Goal: Task Accomplishment & Management: Complete application form

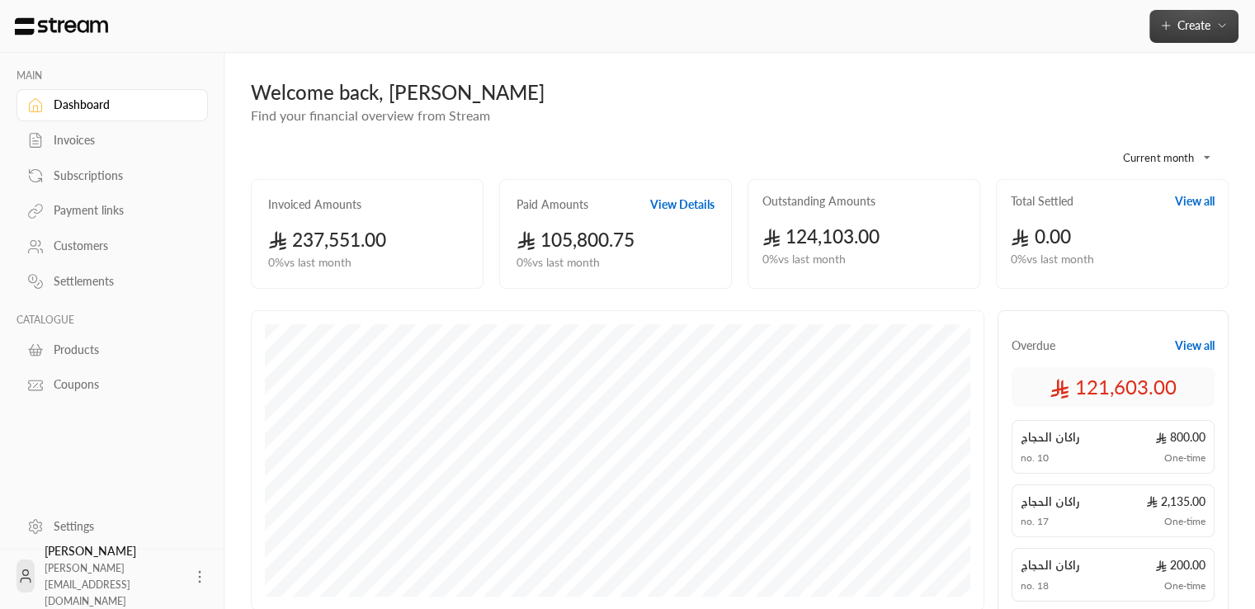
click at [1215, 21] on icon "button" at bounding box center [1221, 25] width 13 height 13
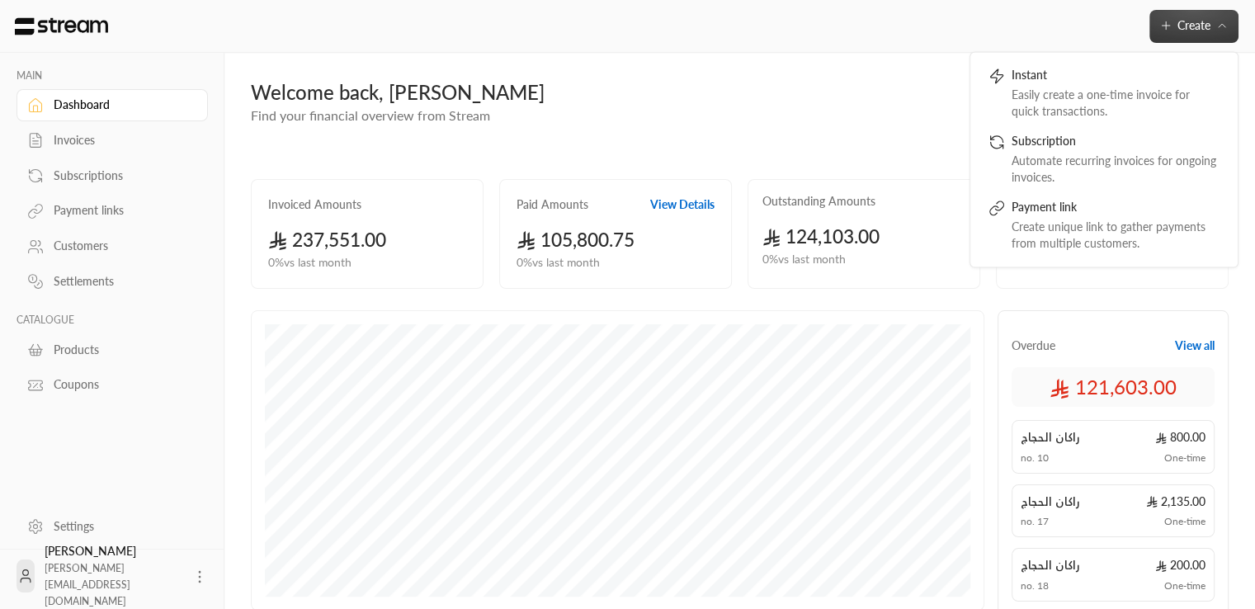
click at [683, 106] on div "Welcome back, [PERSON_NAME] Find your financial overview from Stream" at bounding box center [740, 102] width 994 height 46
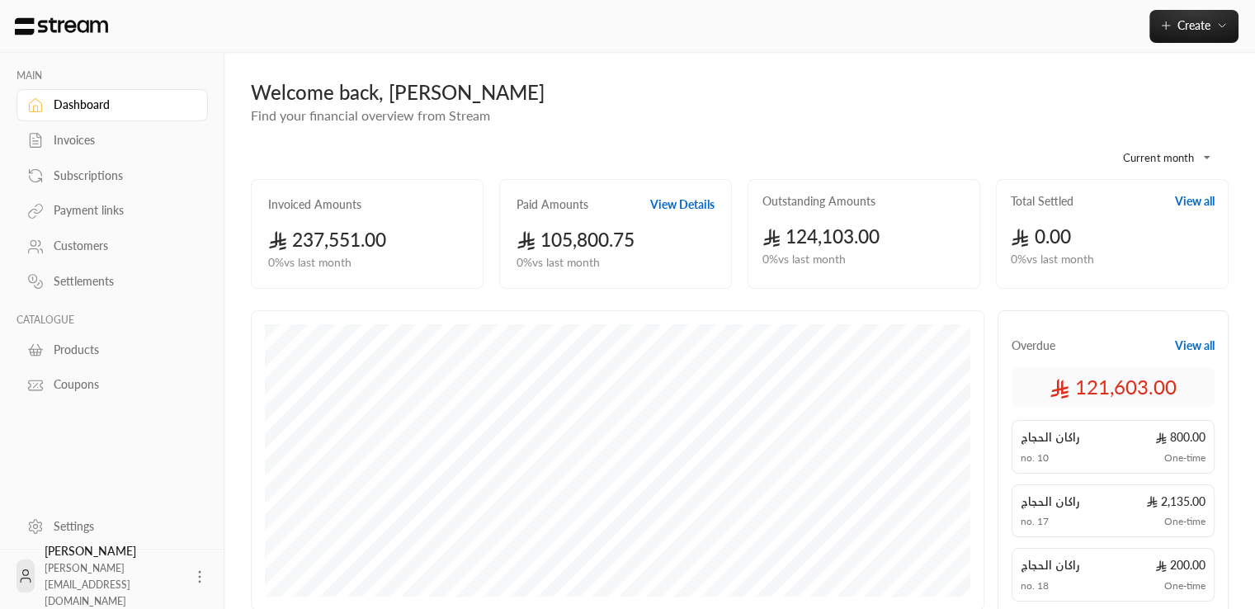
click at [106, 252] on div "Customers" at bounding box center [121, 246] width 134 height 16
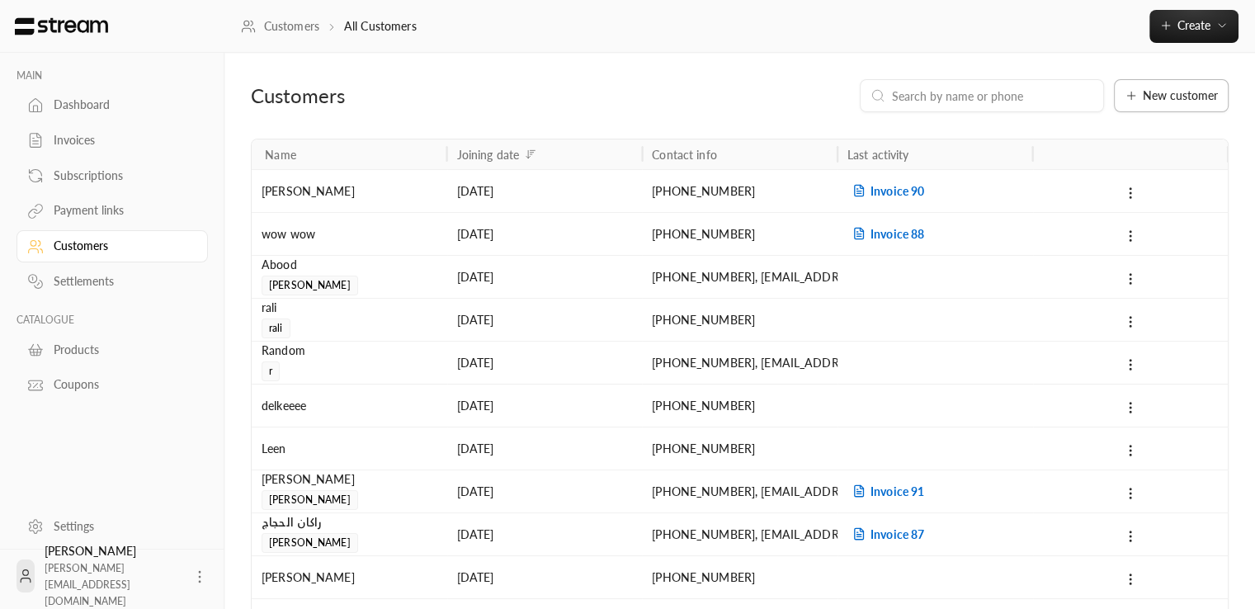
click at [1184, 108] on button "New customer" at bounding box center [1171, 95] width 115 height 33
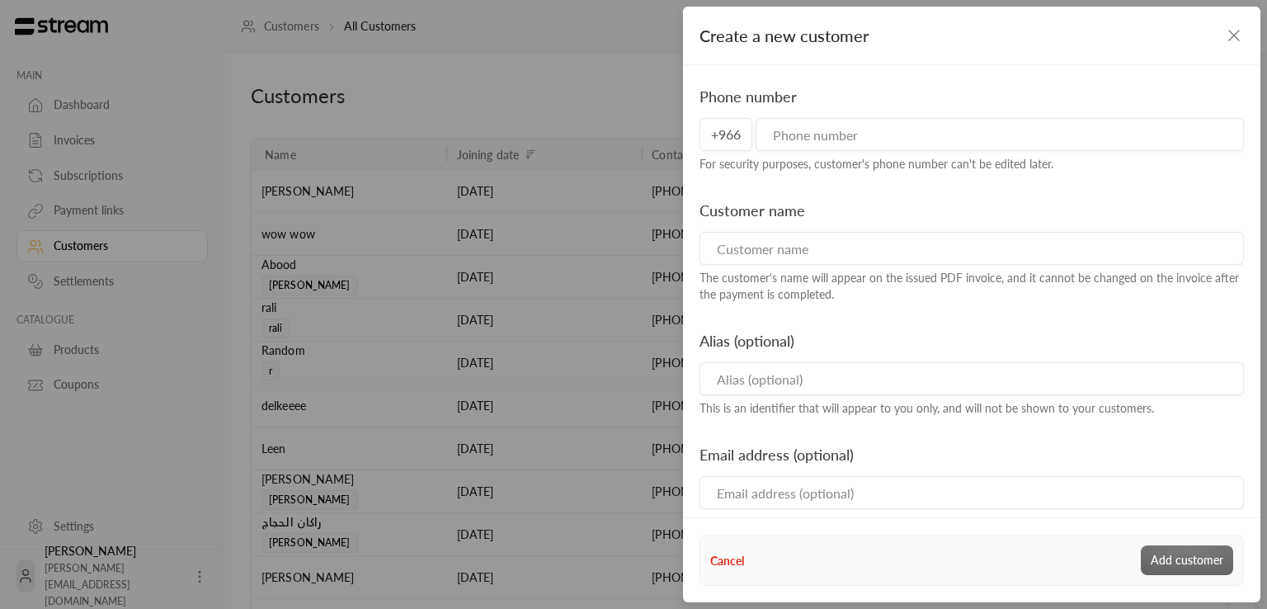
click at [1006, 139] on input "tel" at bounding box center [1000, 134] width 488 height 33
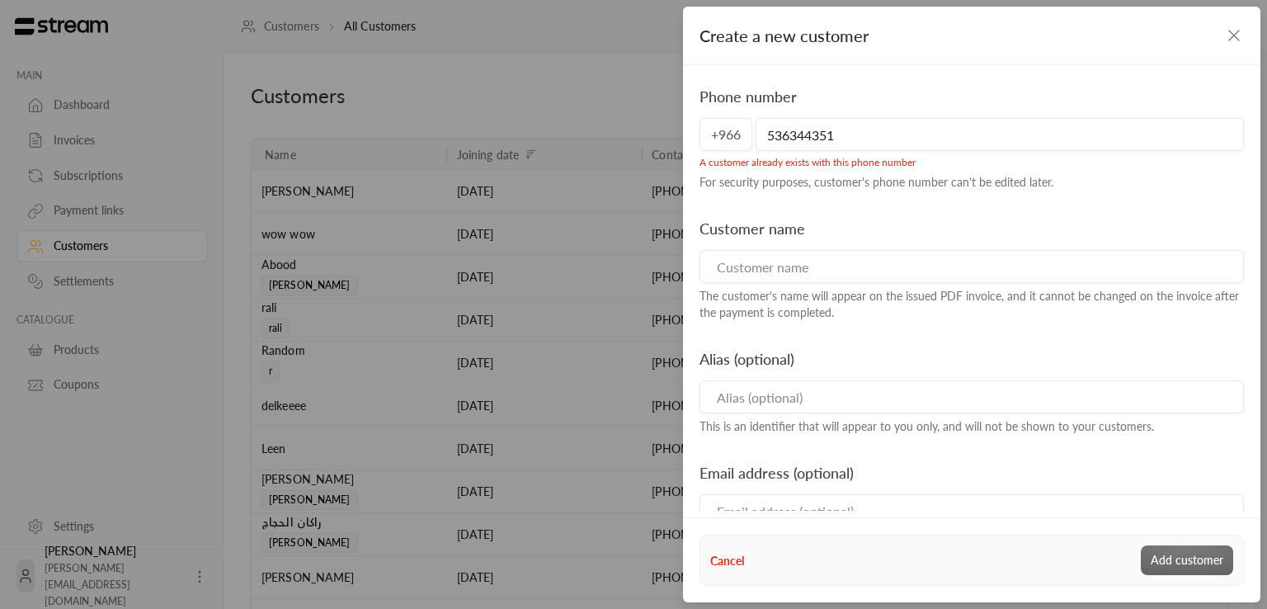
type input "536344351"
click at [839, 166] on div "A customer already exists with this phone number" at bounding box center [971, 160] width 544 height 18
click at [849, 222] on div "Customer name The customer's name will appear on the issued PDF invoice, and it…" at bounding box center [971, 269] width 561 height 104
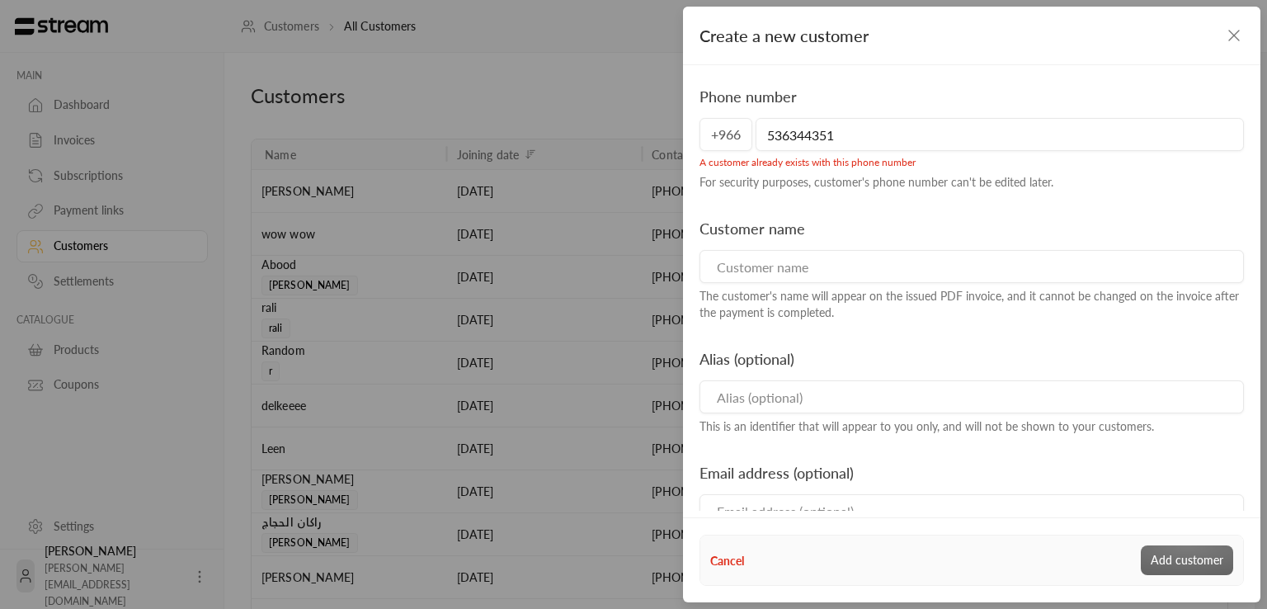
click at [574, 54] on div "Create a new customer Phone number [PHONE_NUMBER] A customer already exists wit…" at bounding box center [633, 304] width 1267 height 609
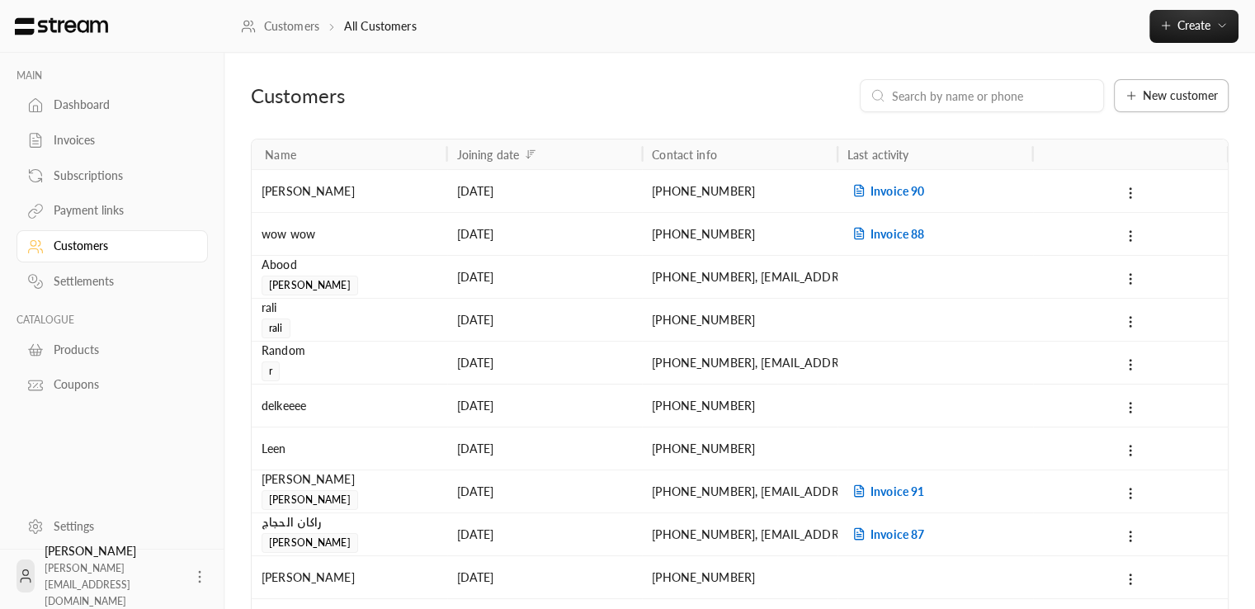
click at [1156, 90] on span "New customer" at bounding box center [1179, 96] width 75 height 12
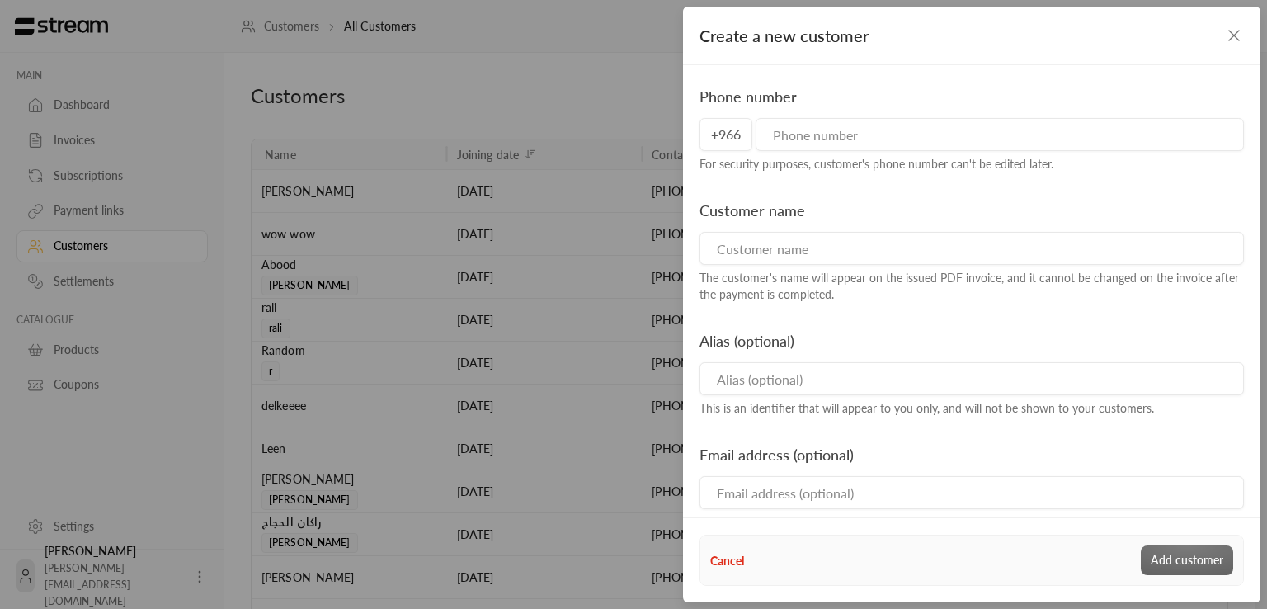
click at [404, 88] on div "Create a new customer Phone number +966 For security purposes, customer's phone…" at bounding box center [633, 304] width 1267 height 609
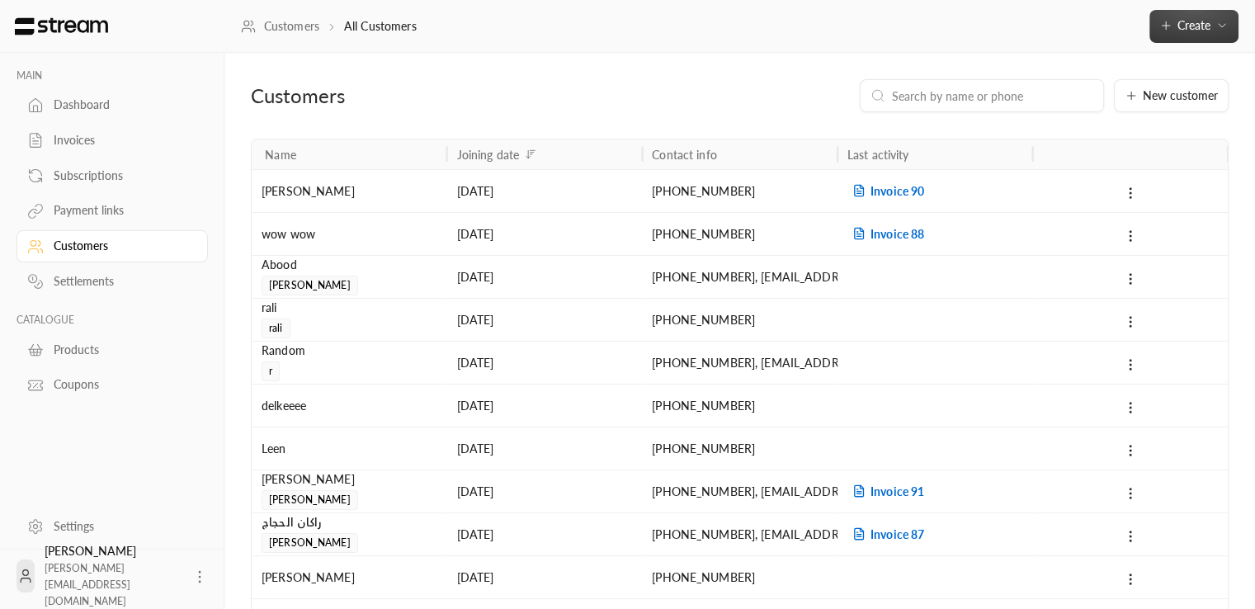
click at [1215, 39] on button "Create" at bounding box center [1193, 26] width 89 height 33
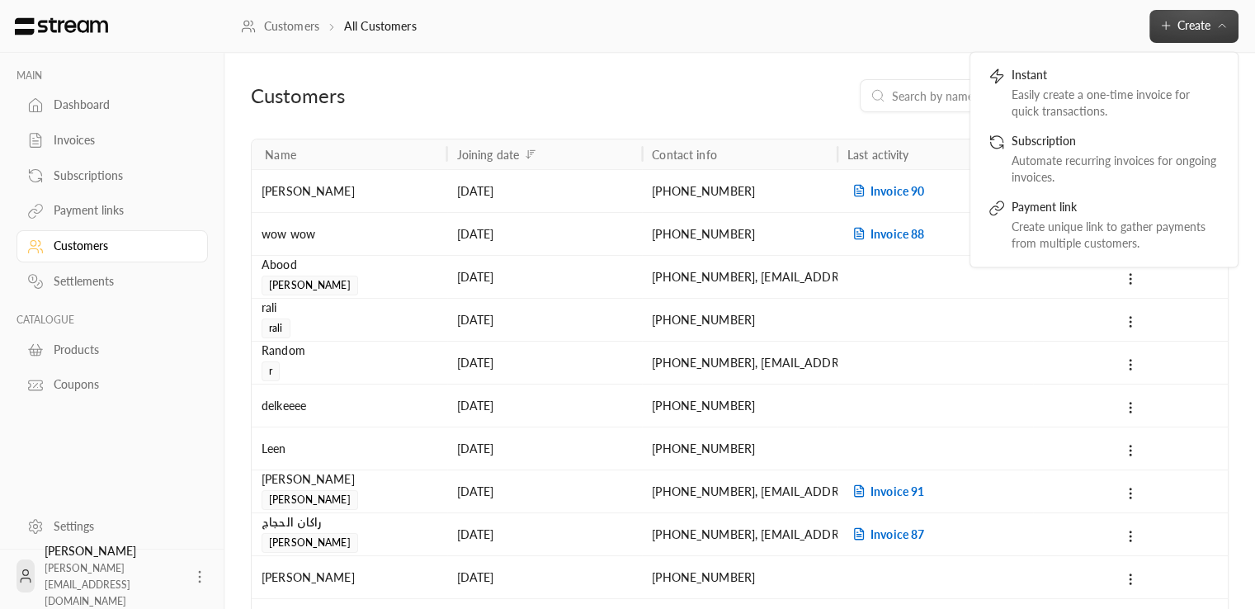
click at [101, 345] on div "Products" at bounding box center [121, 349] width 134 height 16
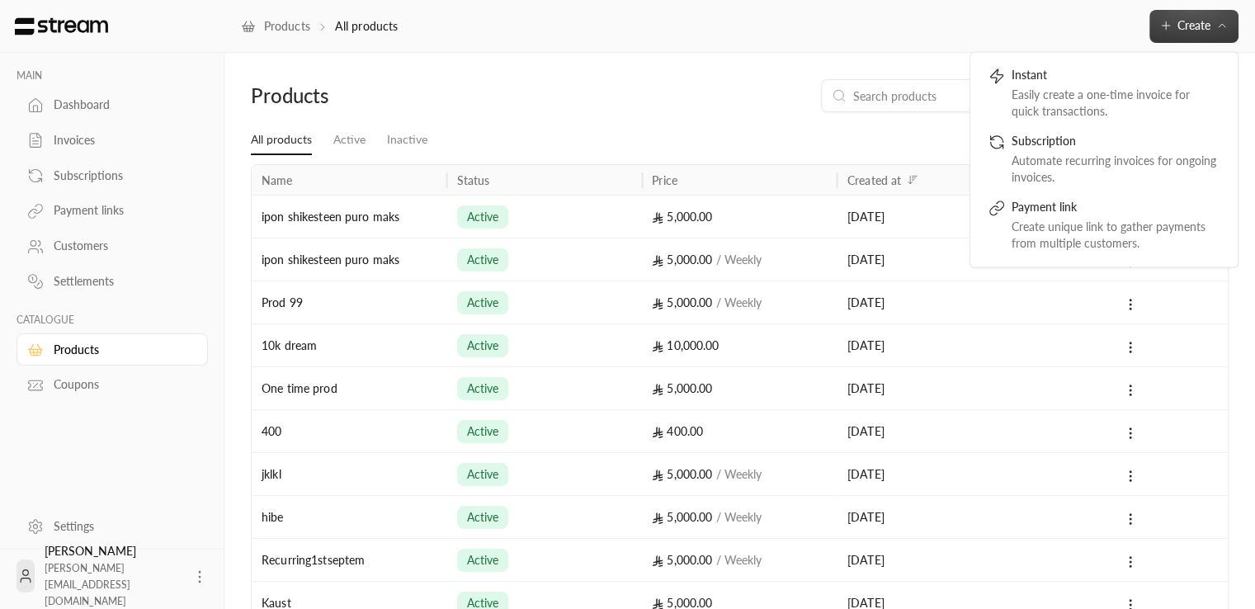
click at [798, 129] on ul "All products Active Inactive" at bounding box center [739, 139] width 977 height 29
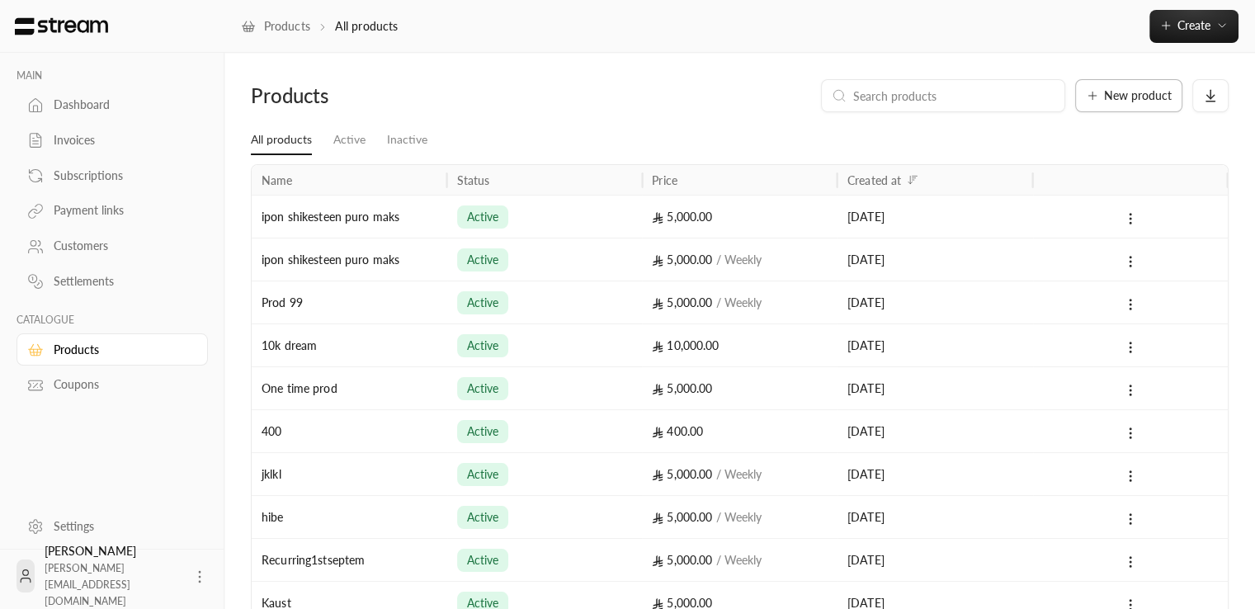
click at [1107, 106] on button "New product" at bounding box center [1128, 95] width 107 height 33
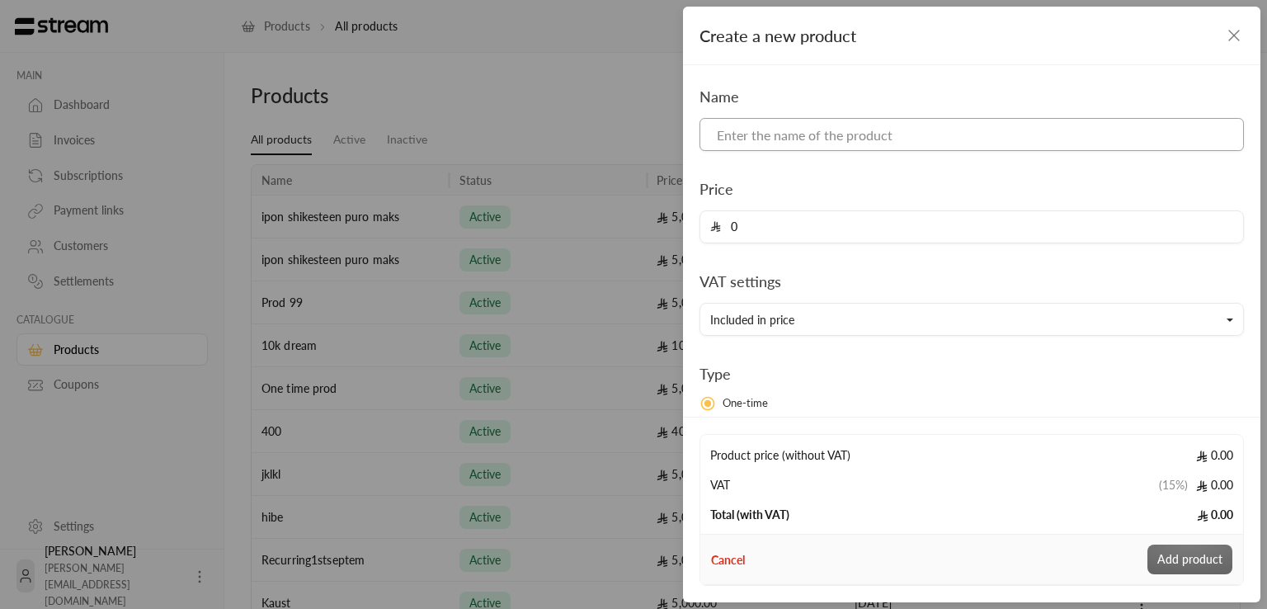
click at [928, 142] on input at bounding box center [971, 134] width 544 height 33
type input "Albaik meal"
click at [752, 222] on input "0" at bounding box center [977, 226] width 512 height 31
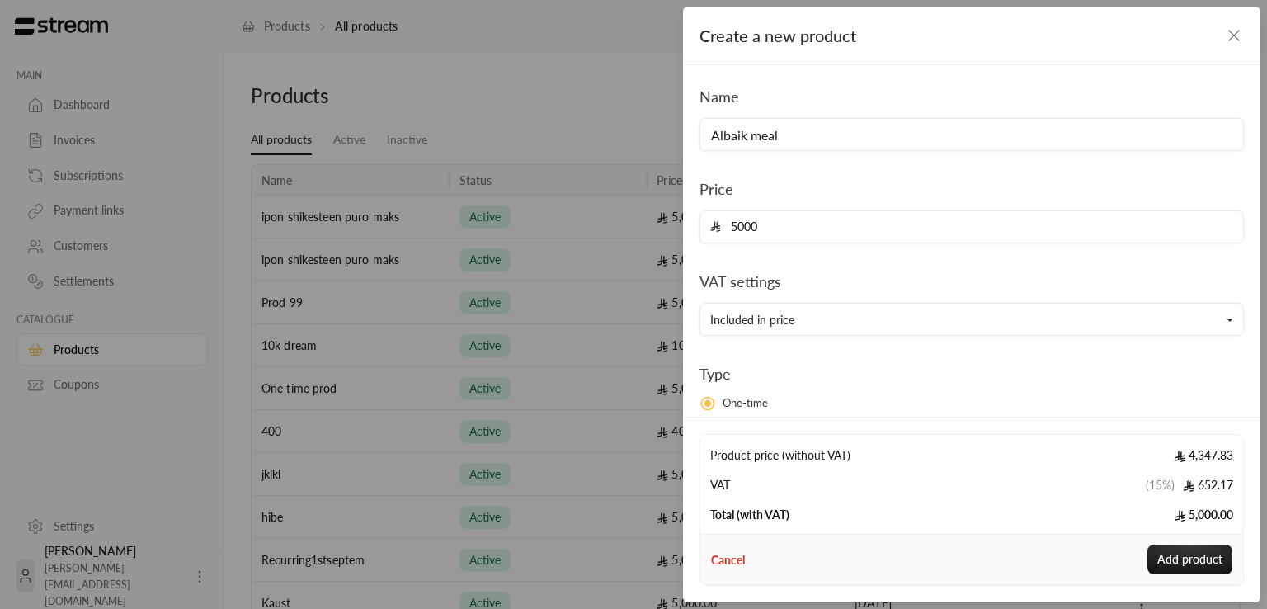
type input "5000"
click at [925, 266] on div "Name Albaik meal Price 5000 VAT settings Included in price Type One-time Recurr…" at bounding box center [971, 336] width 561 height 503
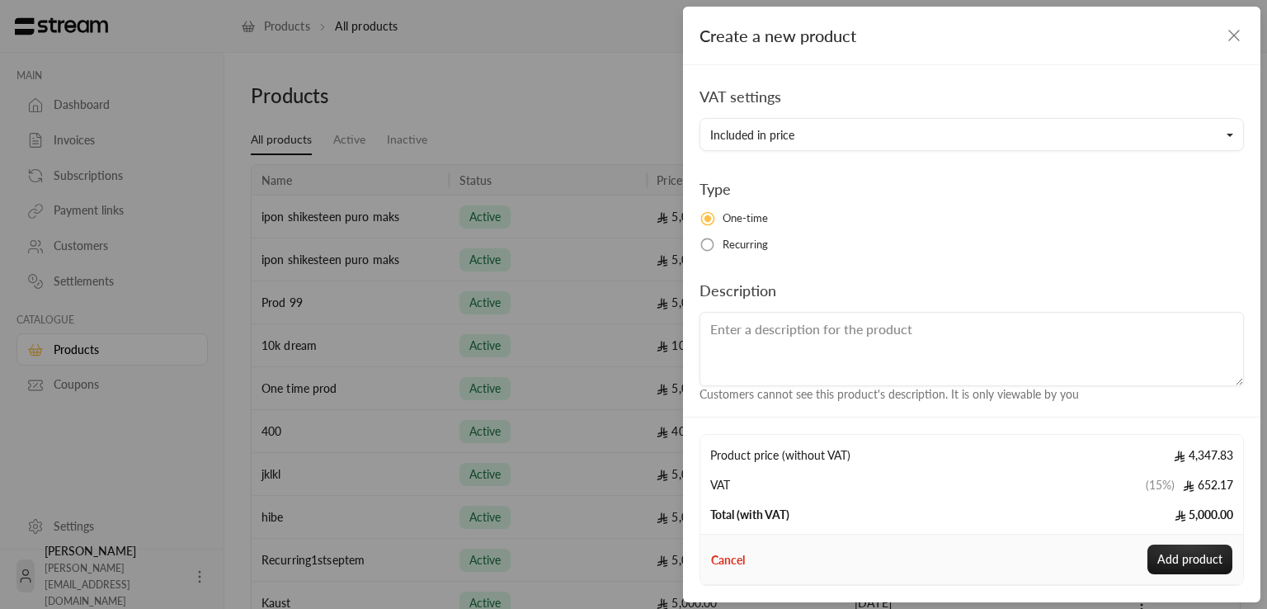
scroll to position [194, 0]
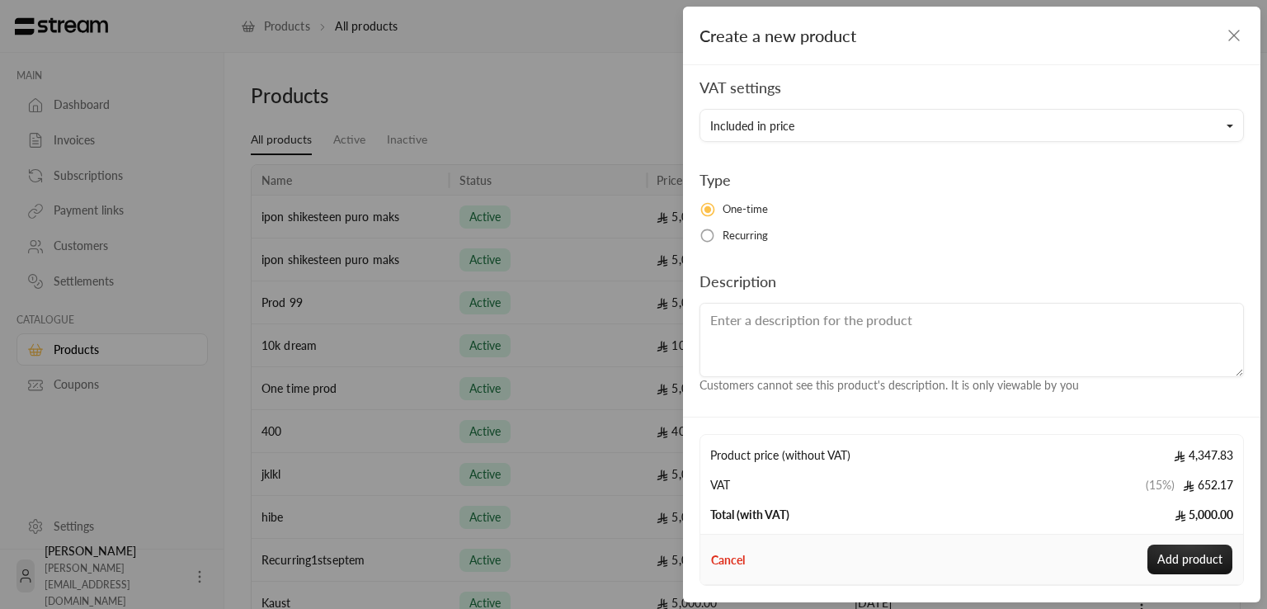
click at [822, 310] on textarea at bounding box center [971, 340] width 544 height 74
type textarea "Albaik best meal"
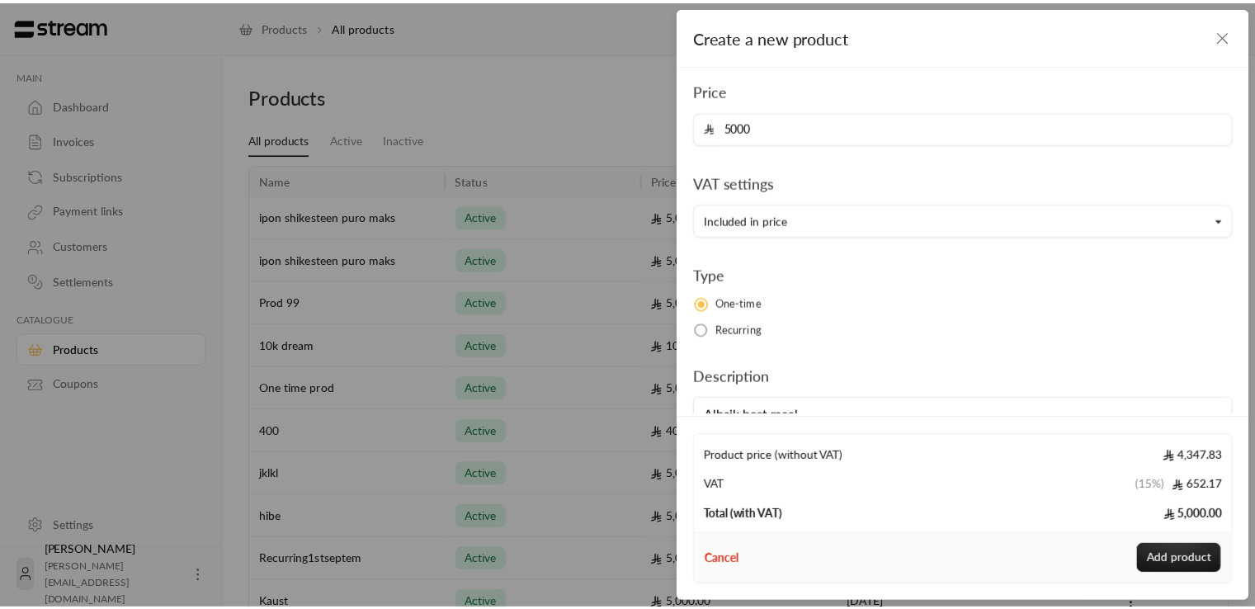
scroll to position [0, 0]
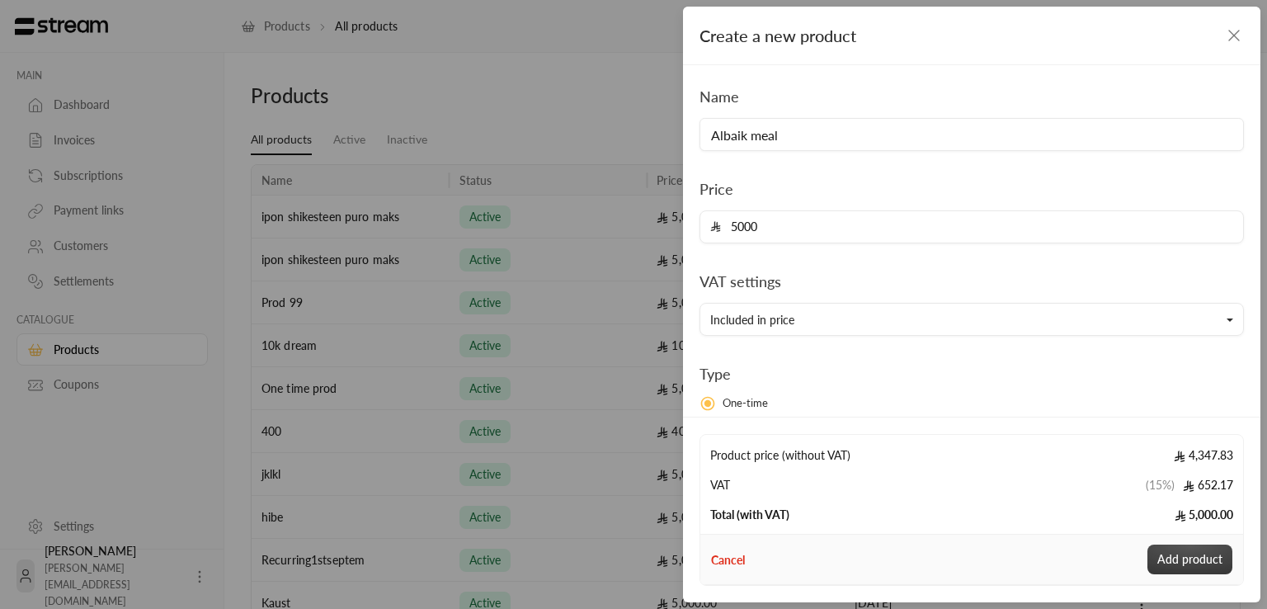
click at [1198, 558] on button "Add product" at bounding box center [1189, 559] width 85 height 30
type input "0"
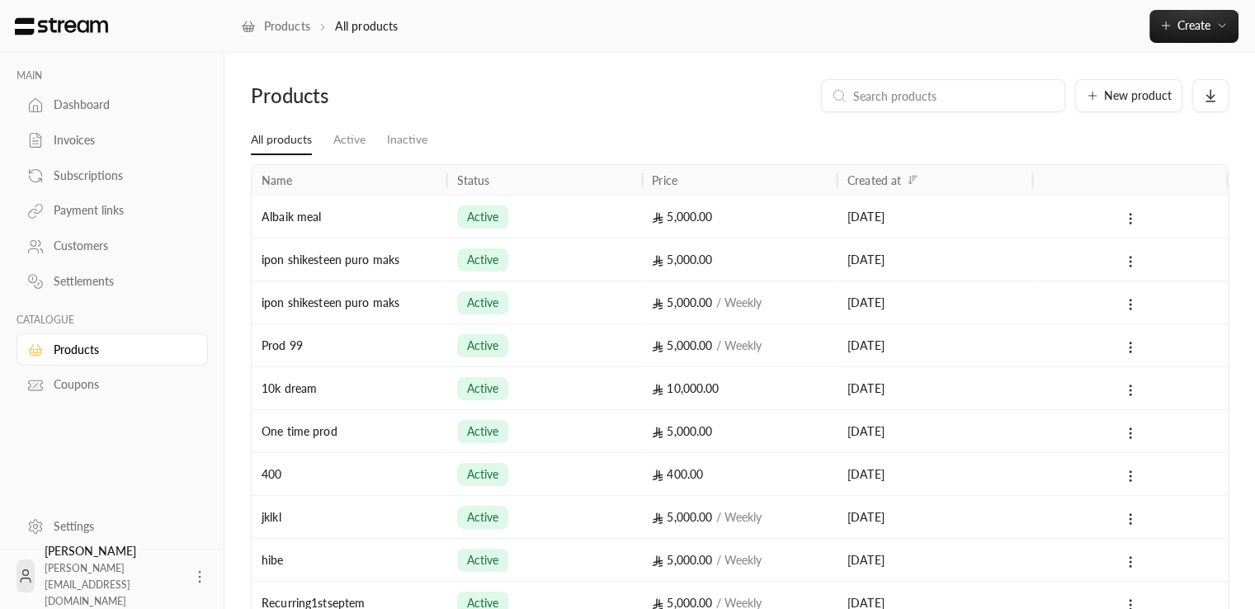
click at [96, 384] on div "Coupons" at bounding box center [121, 384] width 134 height 16
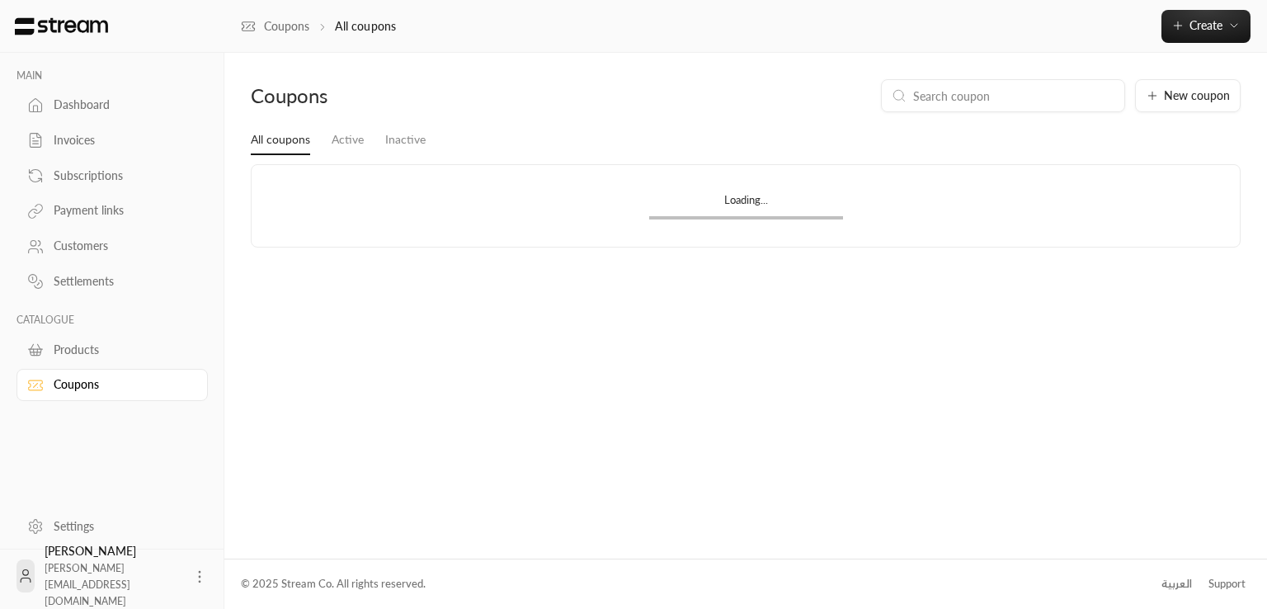
click at [60, 353] on div "Products" at bounding box center [121, 349] width 134 height 16
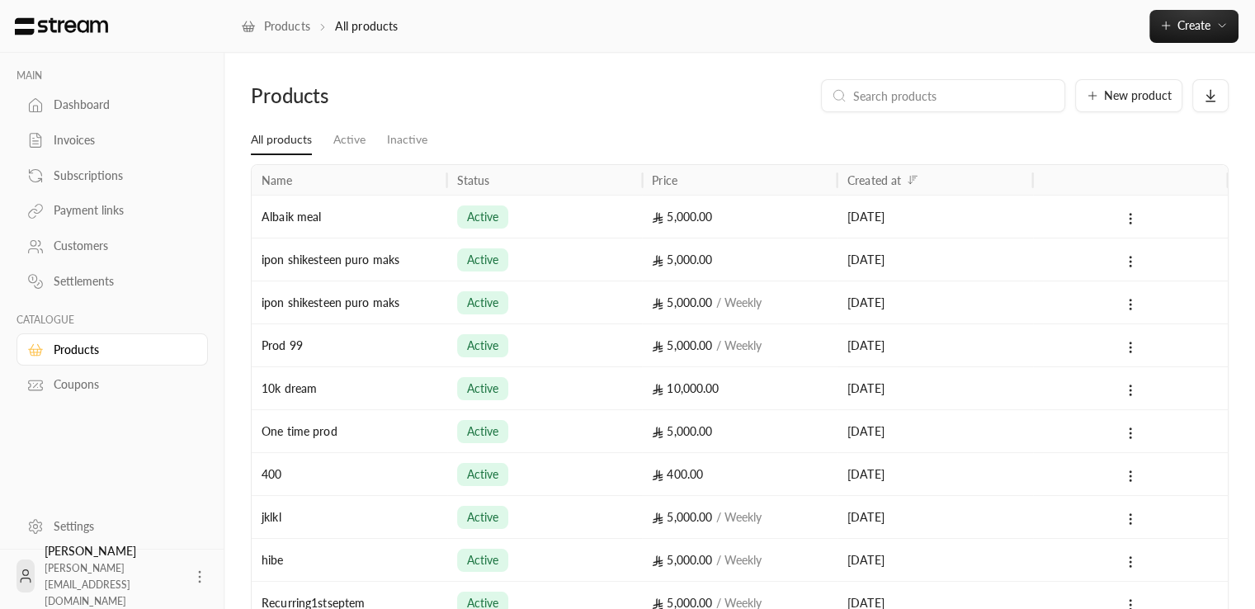
click at [372, 212] on div "Albaik meal" at bounding box center [349, 216] width 176 height 42
click at [416, 296] on div "ipon shikesteen puro maks" at bounding box center [349, 302] width 176 height 42
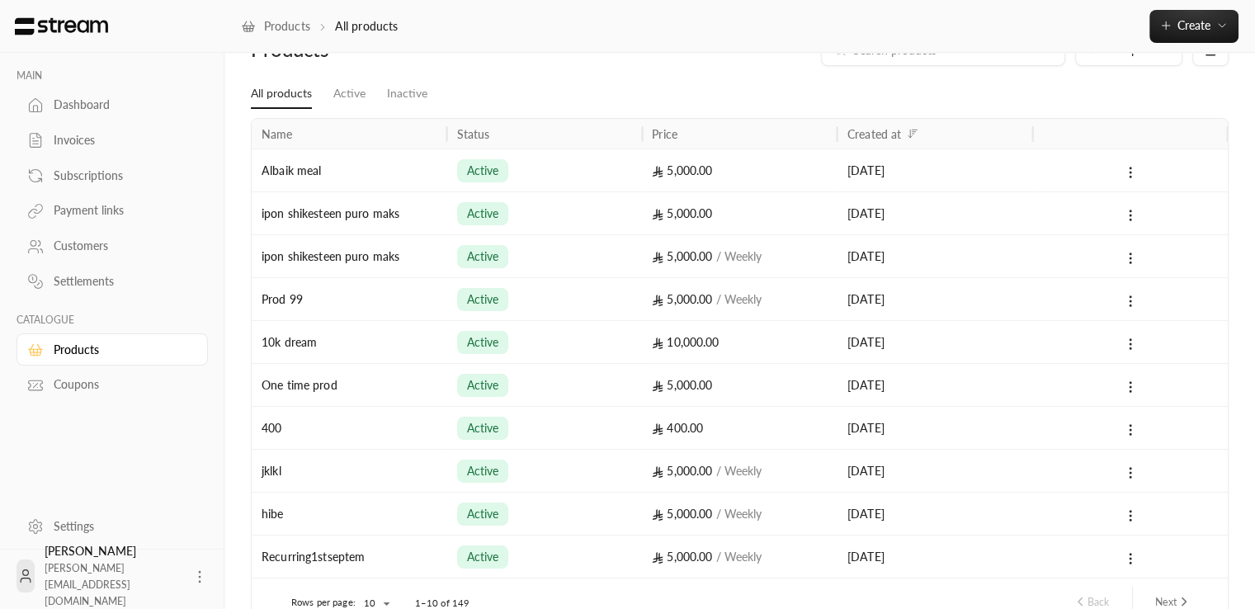
scroll to position [139, 0]
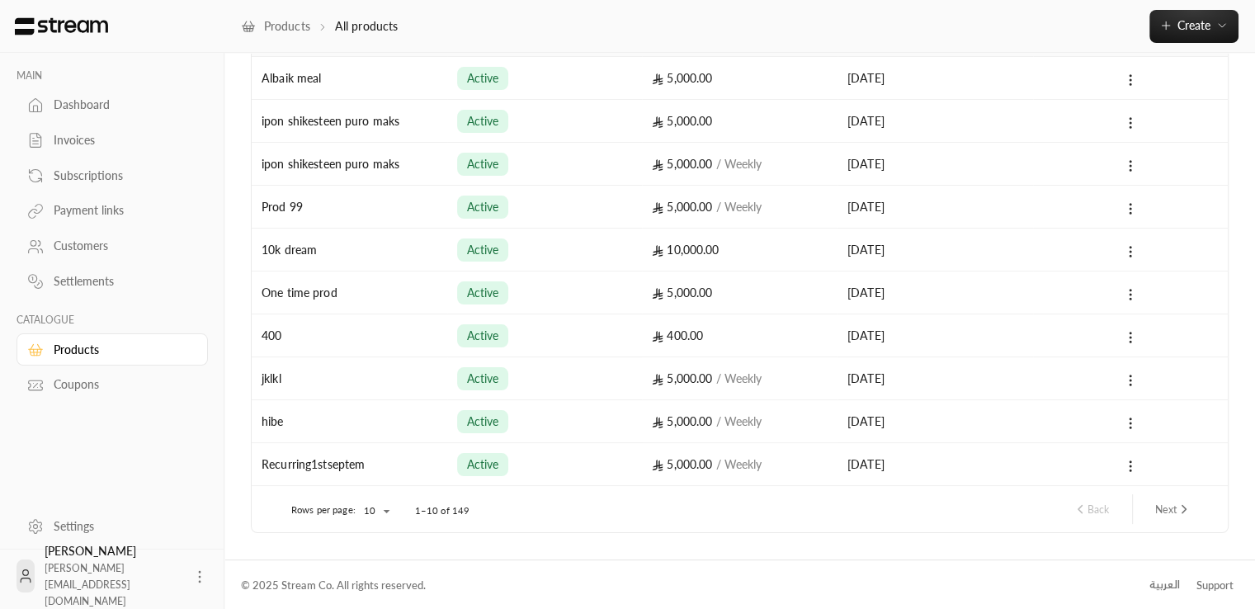
click at [341, 250] on div "10k dream" at bounding box center [349, 249] width 176 height 42
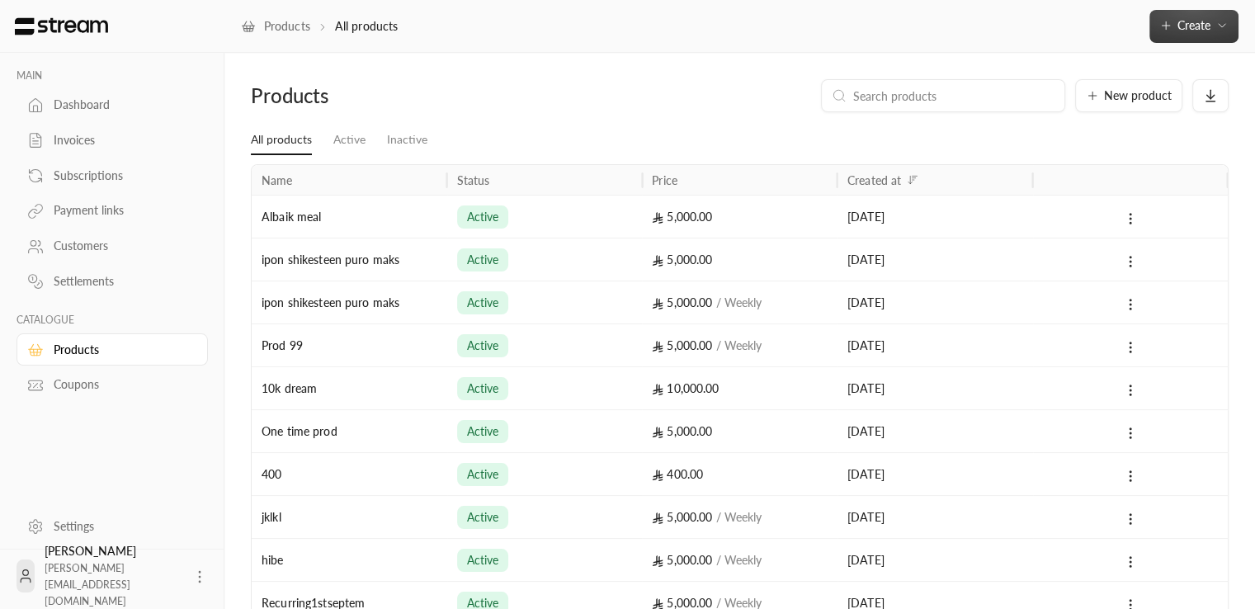
click at [1213, 31] on span "Create" at bounding box center [1193, 25] width 69 height 14
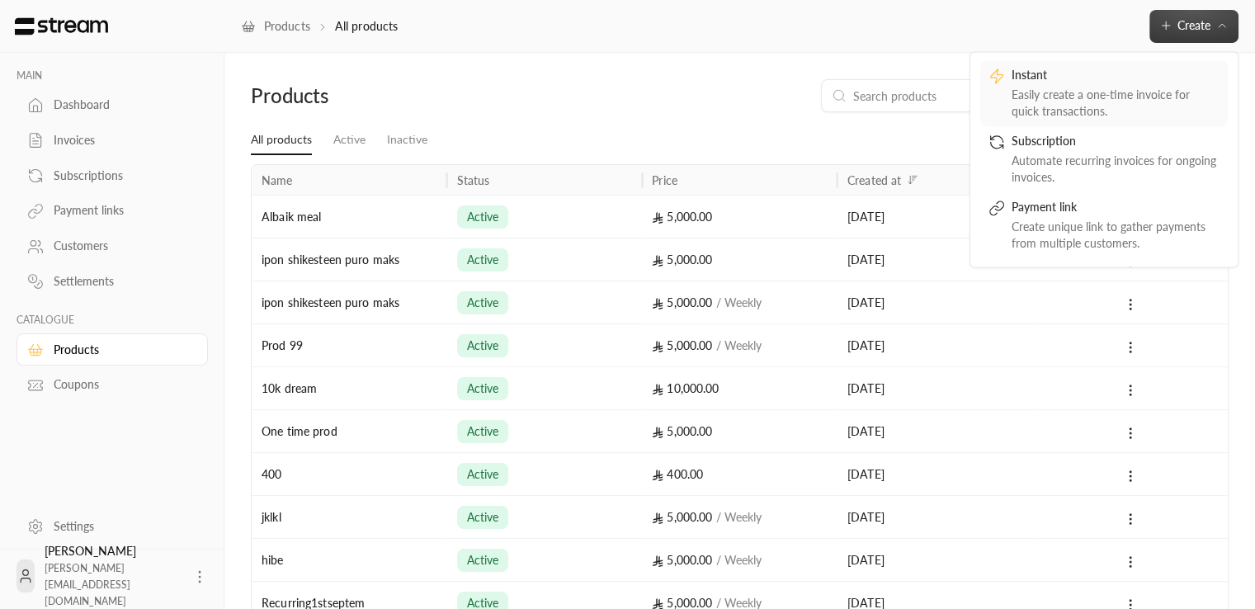
click at [1156, 83] on div "Instant" at bounding box center [1115, 77] width 208 height 20
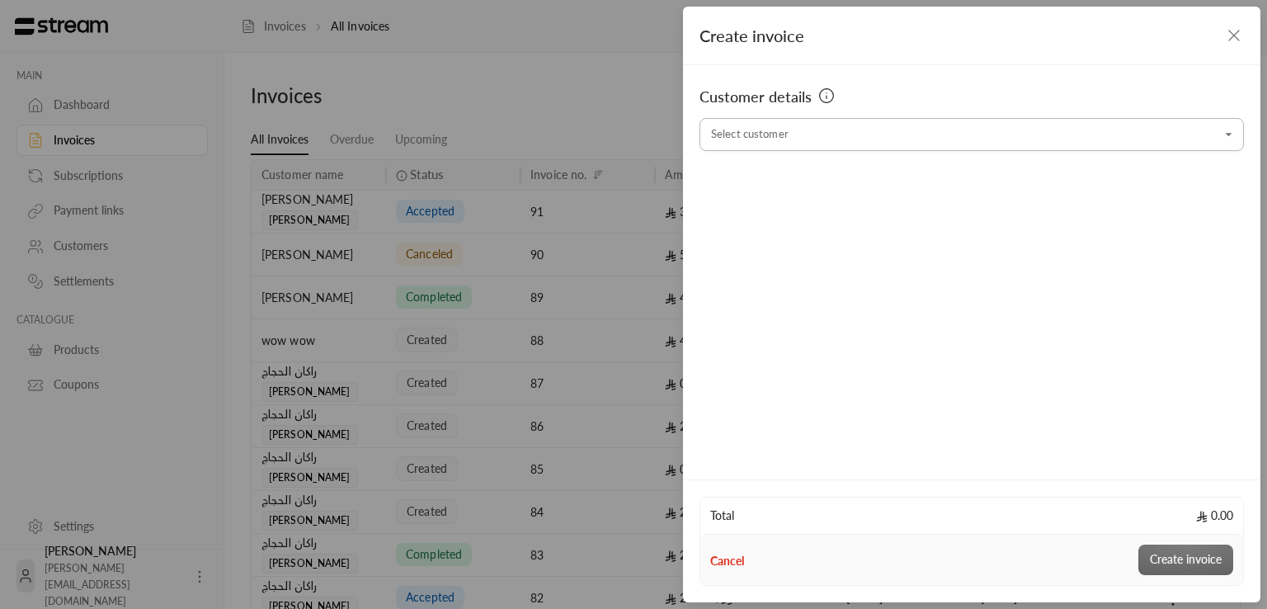
click at [760, 148] on input "Select customer" at bounding box center [971, 134] width 544 height 29
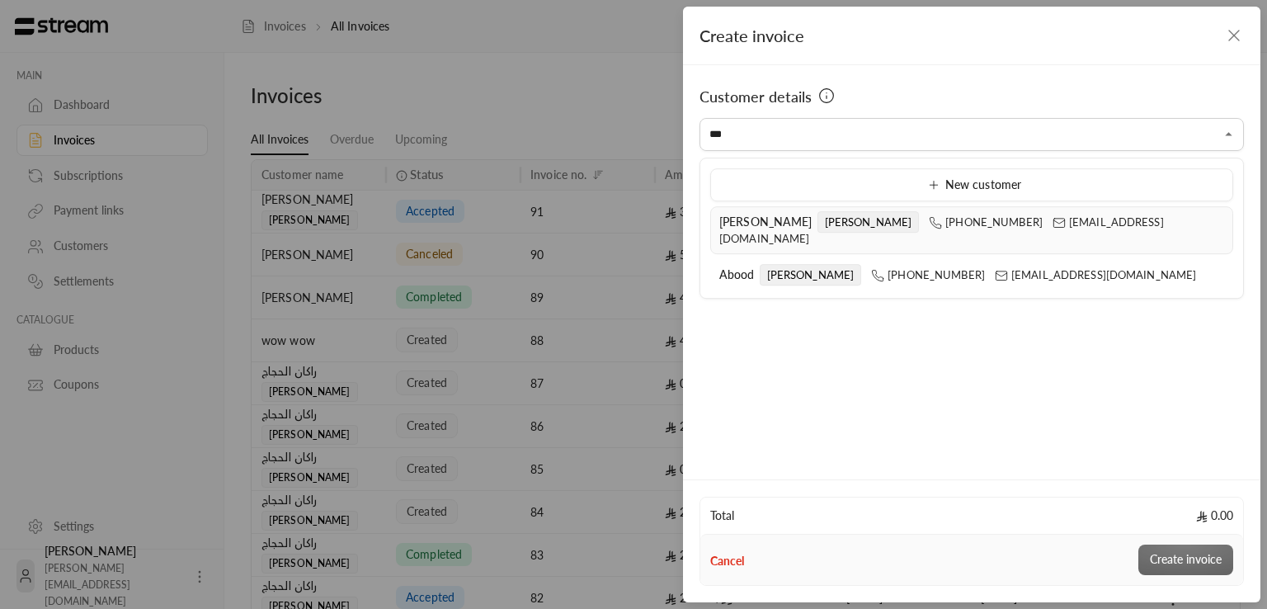
click at [750, 228] on div "[PERSON_NAME] [PHONE_NUMBER] [EMAIL_ADDRESS][DOMAIN_NAME]" at bounding box center [971, 230] width 505 height 33
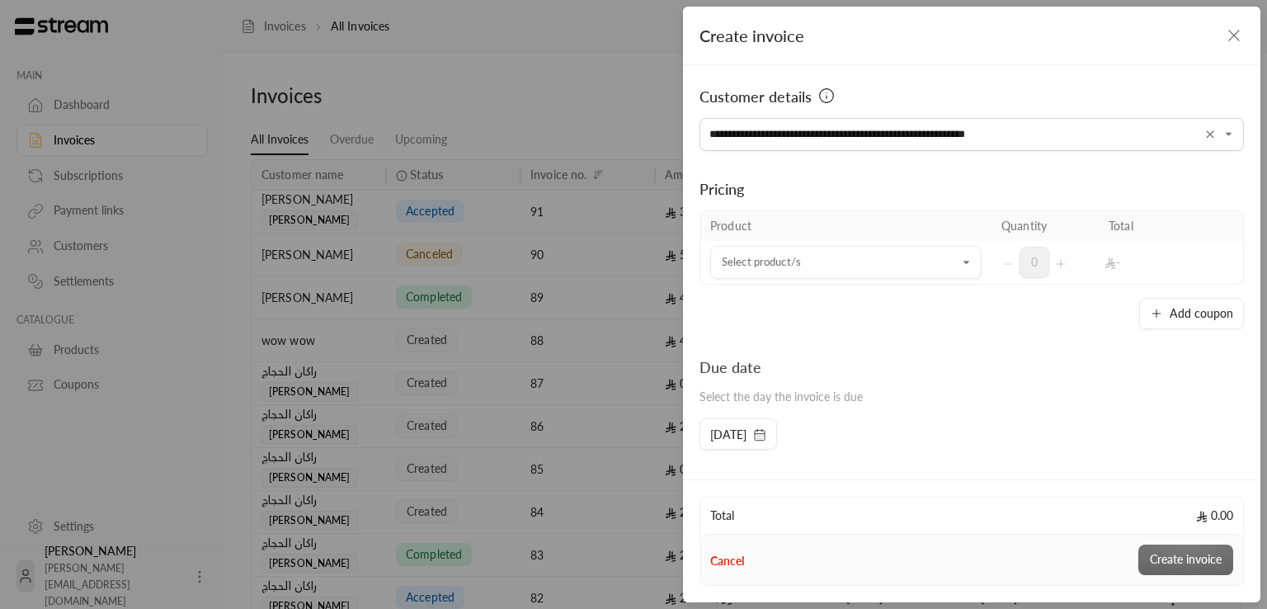
type input "**********"
click at [1039, 179] on div "Pricing" at bounding box center [971, 188] width 544 height 23
click at [803, 278] on div "Select product/s" at bounding box center [845, 262] width 271 height 33
click at [737, 383] on li "Albaik meal" at bounding box center [842, 375] width 242 height 32
type input "*****"
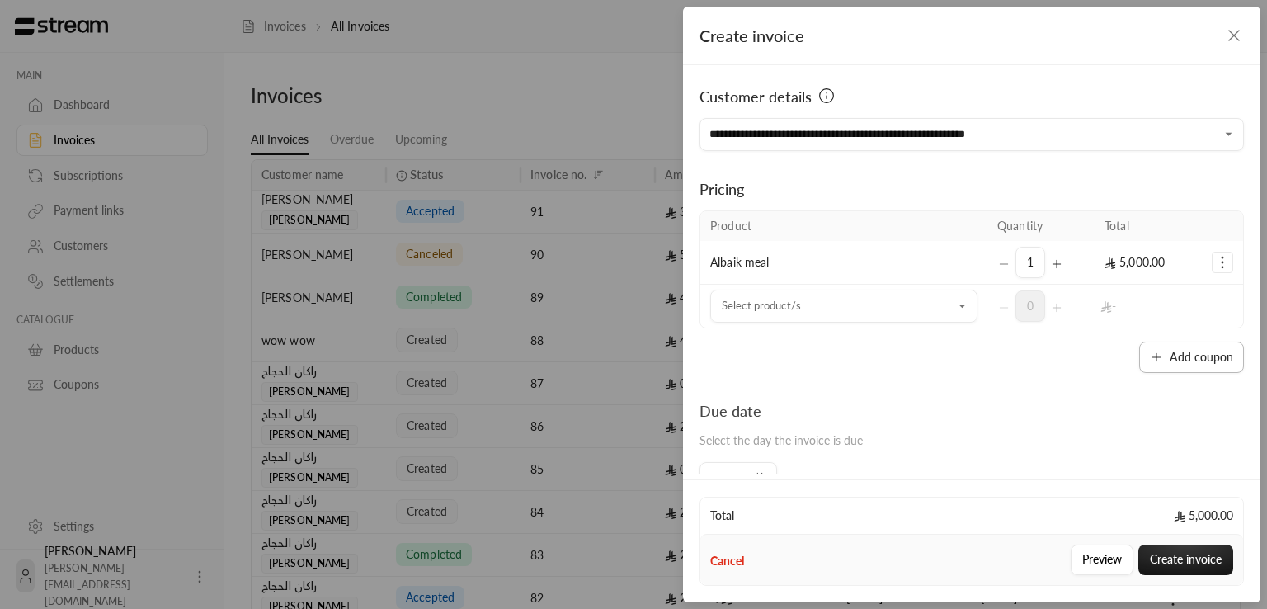
click at [1155, 357] on icon "button" at bounding box center [1156, 357] width 13 height 13
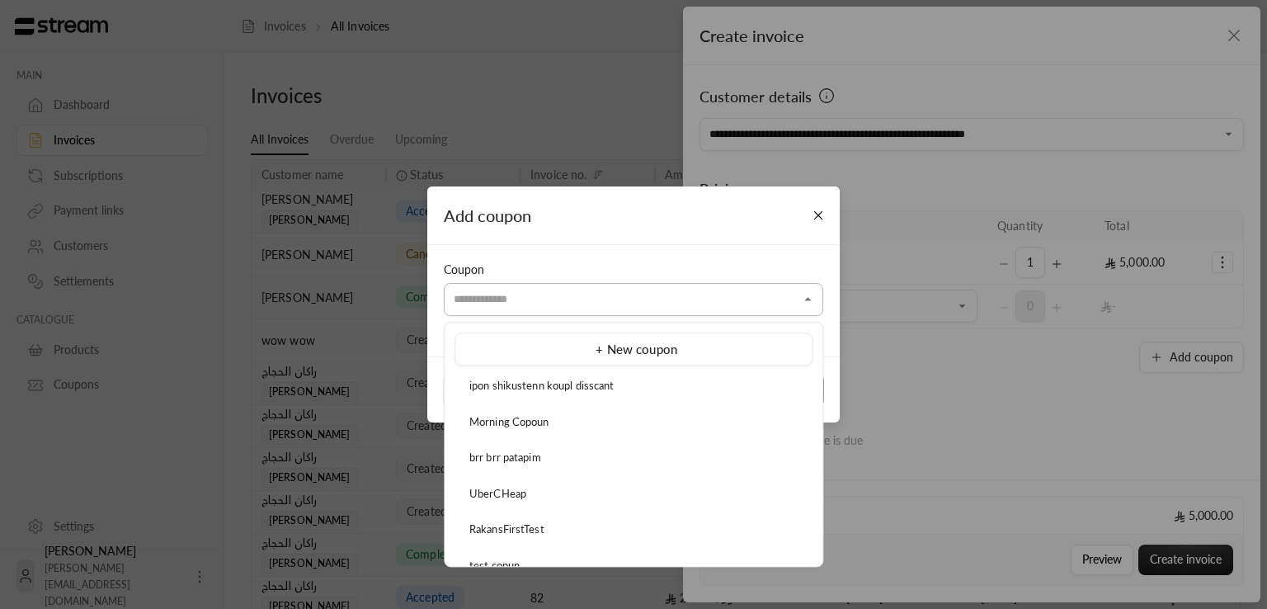
click at [648, 294] on input "Select customer" at bounding box center [633, 299] width 379 height 29
click at [551, 450] on div "TestingToday321" at bounding box center [634, 458] width 340 height 16
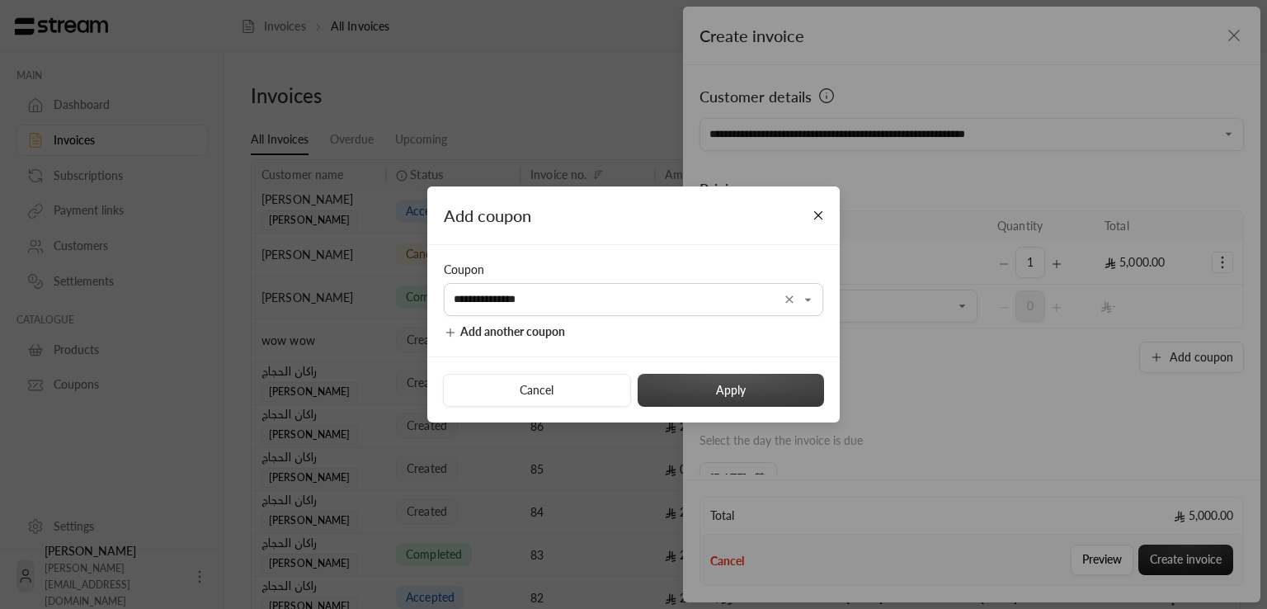
type input "**********"
click at [779, 379] on button "Apply" at bounding box center [731, 390] width 186 height 33
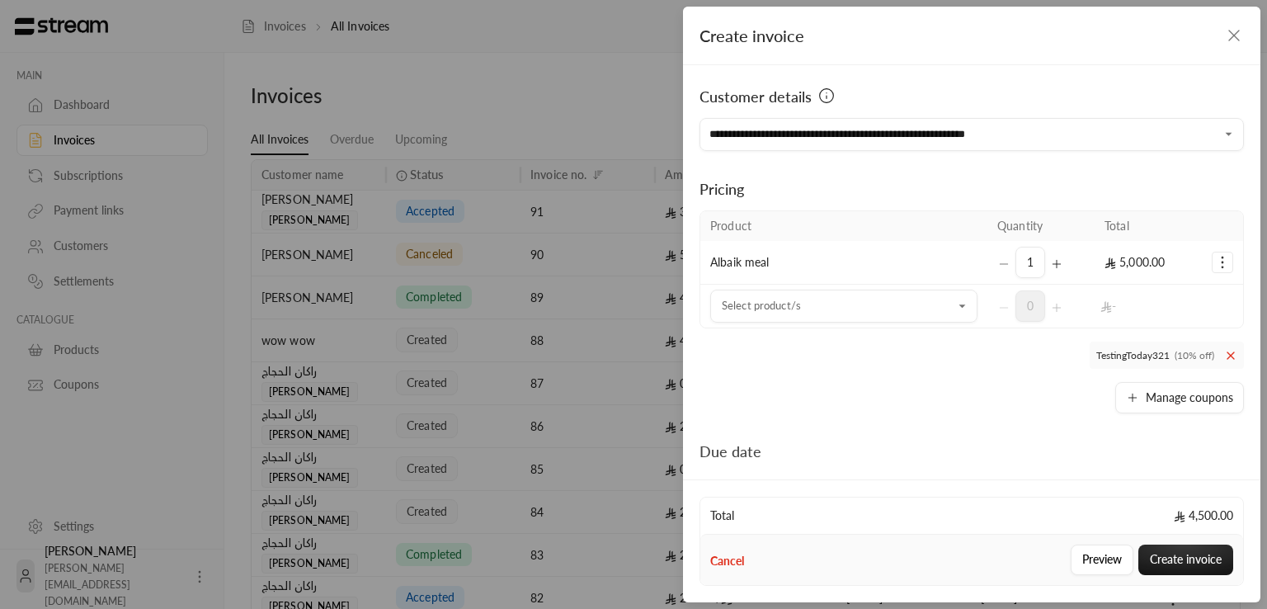
drag, startPoint x: 1266, startPoint y: 185, endPoint x: 1265, endPoint y: 217, distance: 32.2
click at [1265, 217] on div "**********" at bounding box center [633, 304] width 1267 height 609
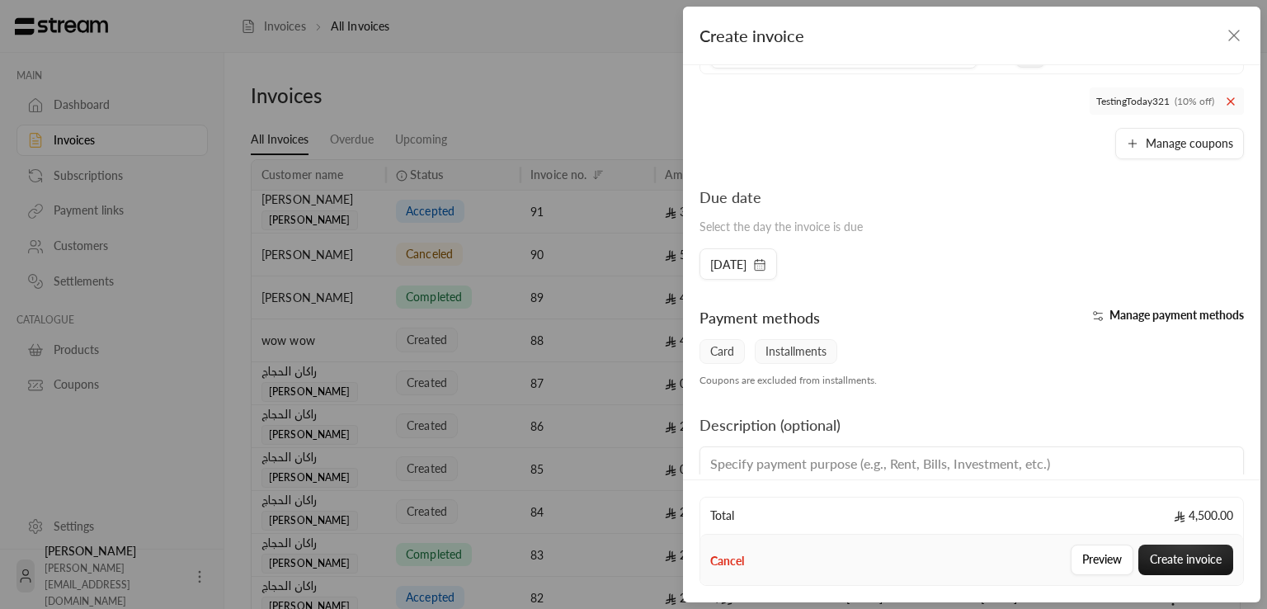
scroll to position [318, 0]
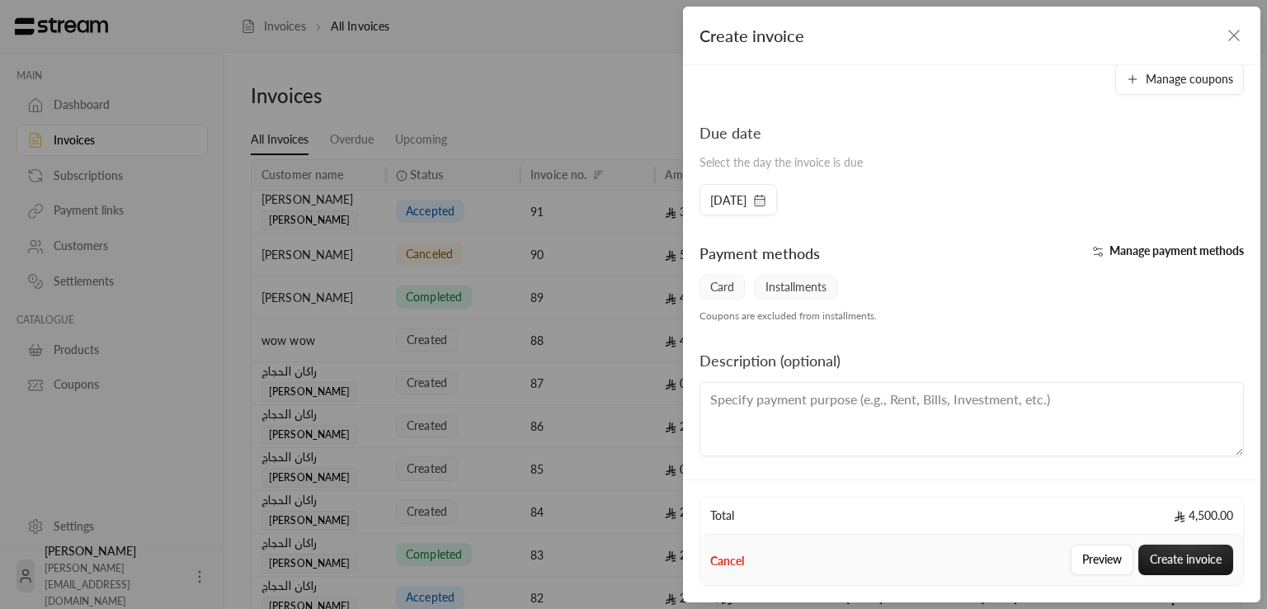
click at [798, 282] on span "Installments" at bounding box center [796, 287] width 82 height 25
click at [731, 275] on span "Card" at bounding box center [721, 287] width 45 height 25
click at [880, 423] on textarea at bounding box center [971, 419] width 544 height 74
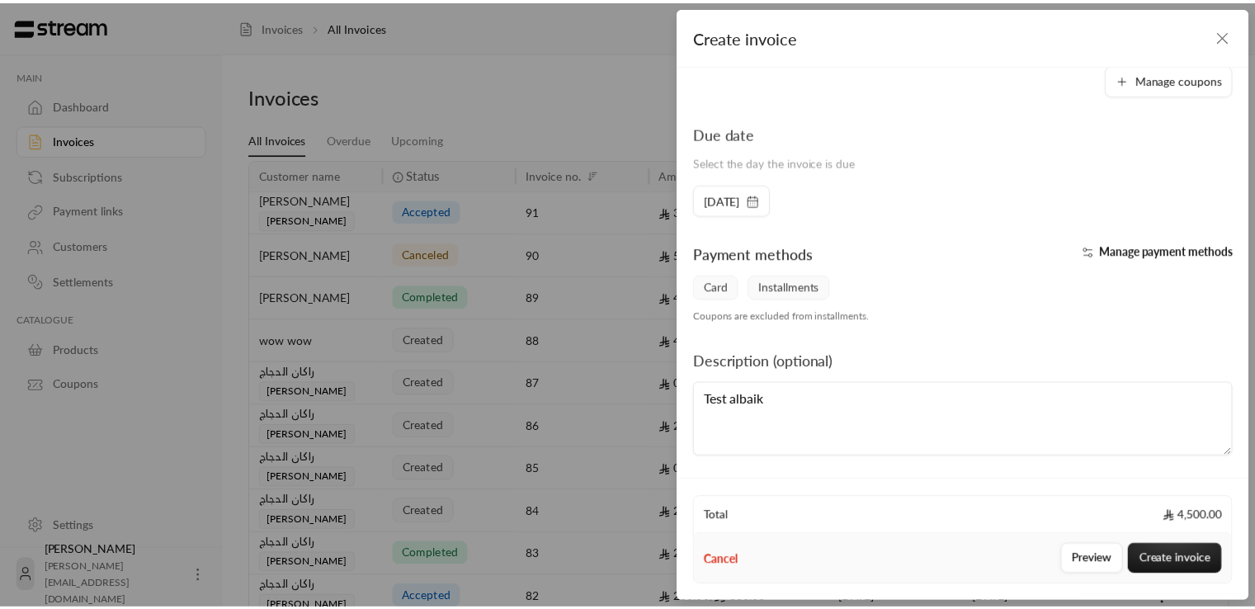
scroll to position [0, 0]
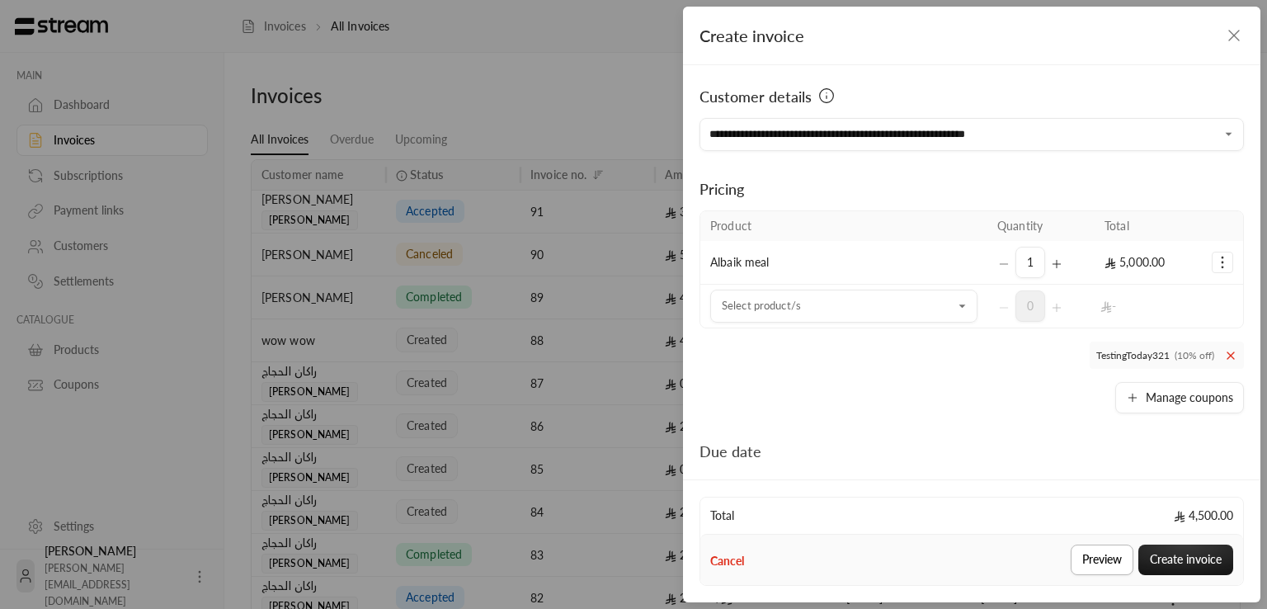
type textarea "Test albaik"
click at [1095, 553] on button "Preview" at bounding box center [1102, 559] width 63 height 31
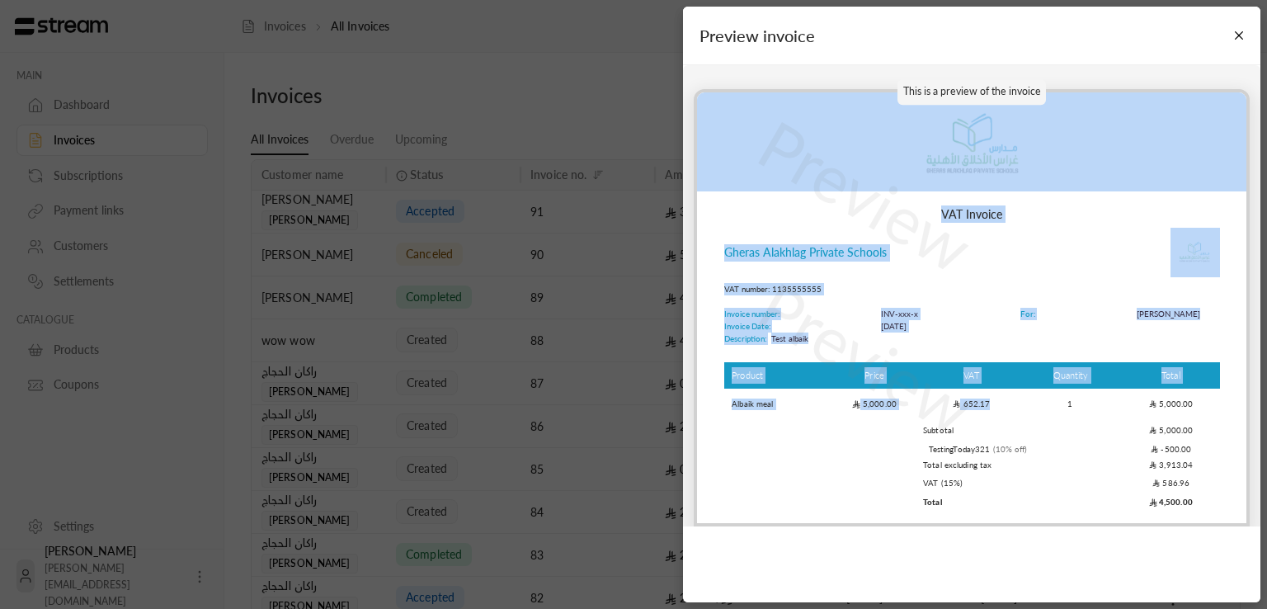
drag, startPoint x: 954, startPoint y: 407, endPoint x: 1005, endPoint y: 397, distance: 51.3
click at [1005, 397] on div "Preview Preview VAT Invoice Gheras Alakhlag Private Schools VAT number: 1135555…" at bounding box center [972, 307] width 556 height 437
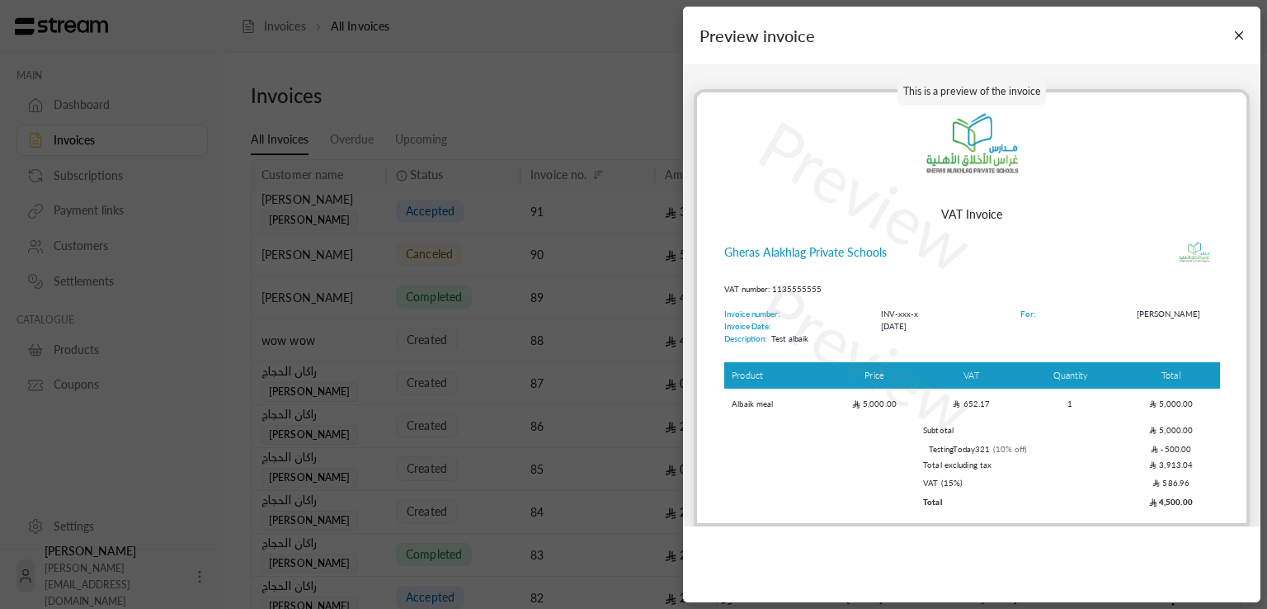
click at [1005, 430] on td "Subtotal" at bounding box center [1022, 431] width 199 height 22
click at [874, 405] on p "Preview" at bounding box center [866, 357] width 249 height 201
drag, startPoint x: 855, startPoint y: 209, endPoint x: 952, endPoint y: 276, distance: 118.1
click at [952, 276] on p "Preview" at bounding box center [866, 195] width 249 height 201
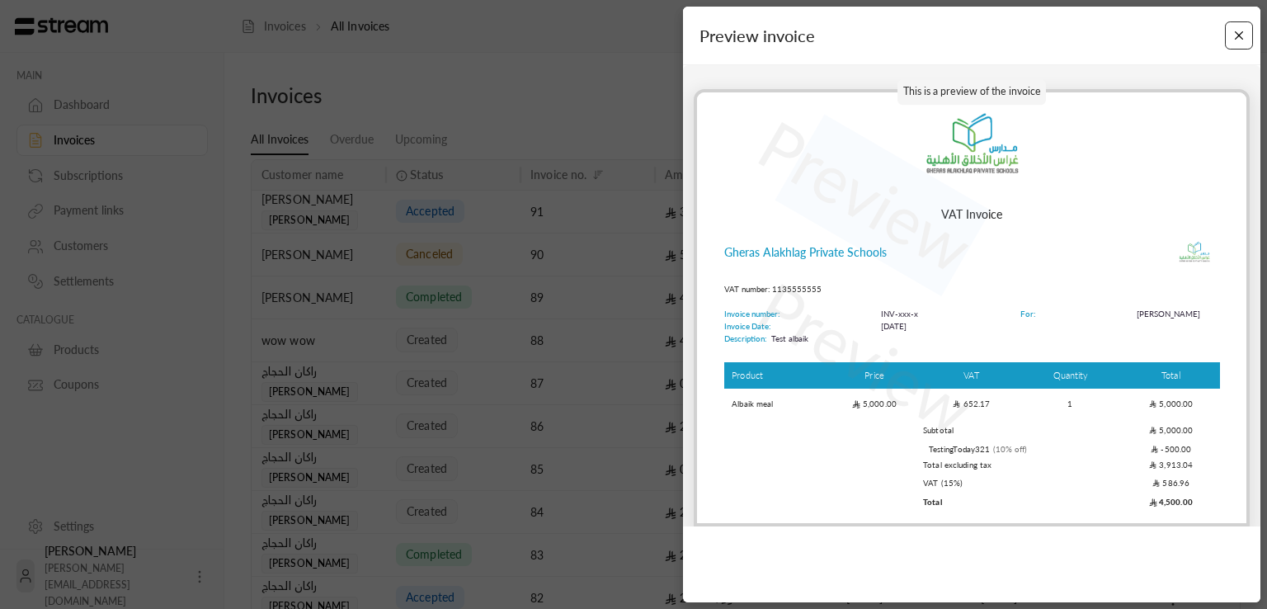
click at [1241, 31] on button "Close" at bounding box center [1239, 35] width 29 height 29
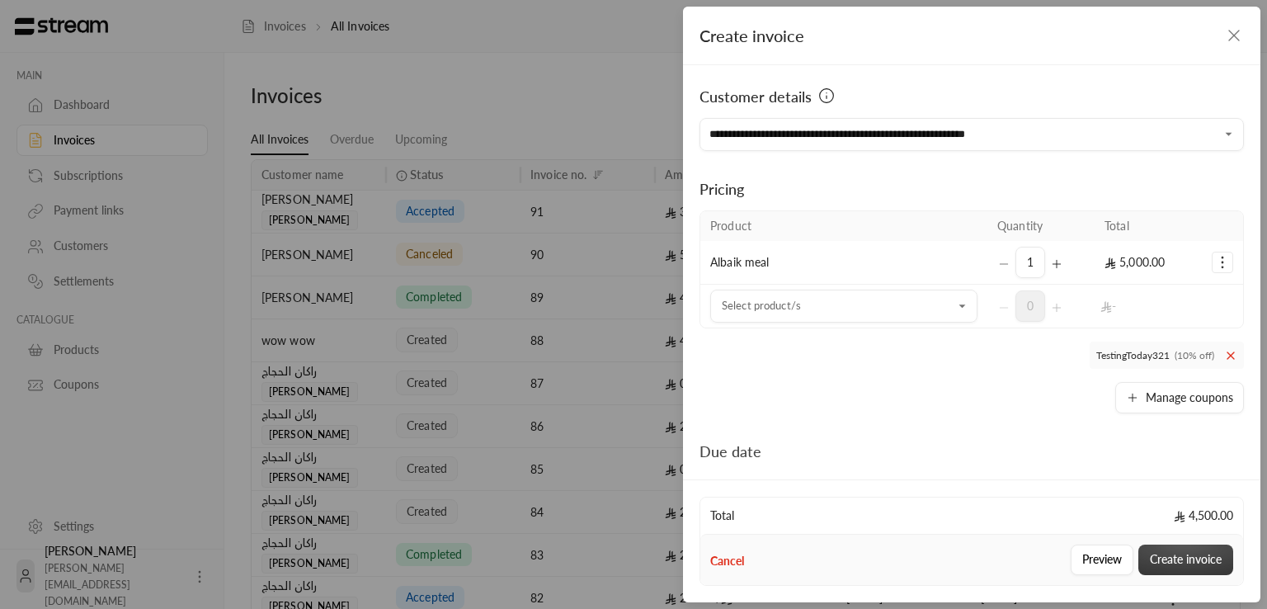
click at [1198, 555] on button "Create invoice" at bounding box center [1185, 559] width 95 height 31
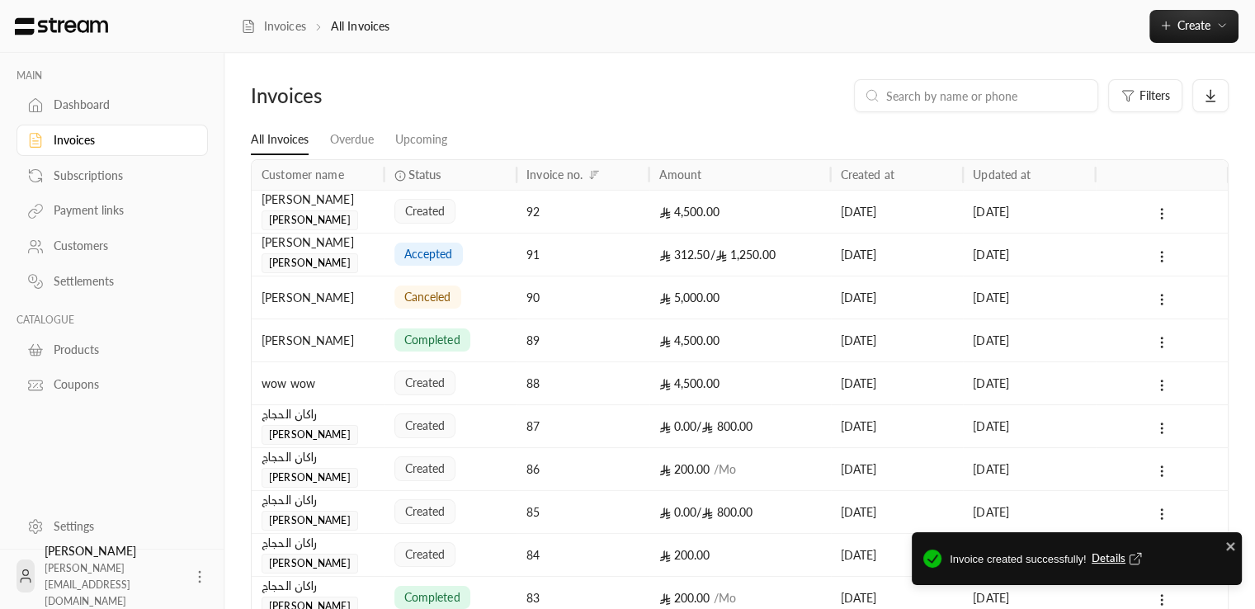
click at [1102, 556] on span "Details" at bounding box center [1118, 558] width 54 height 16
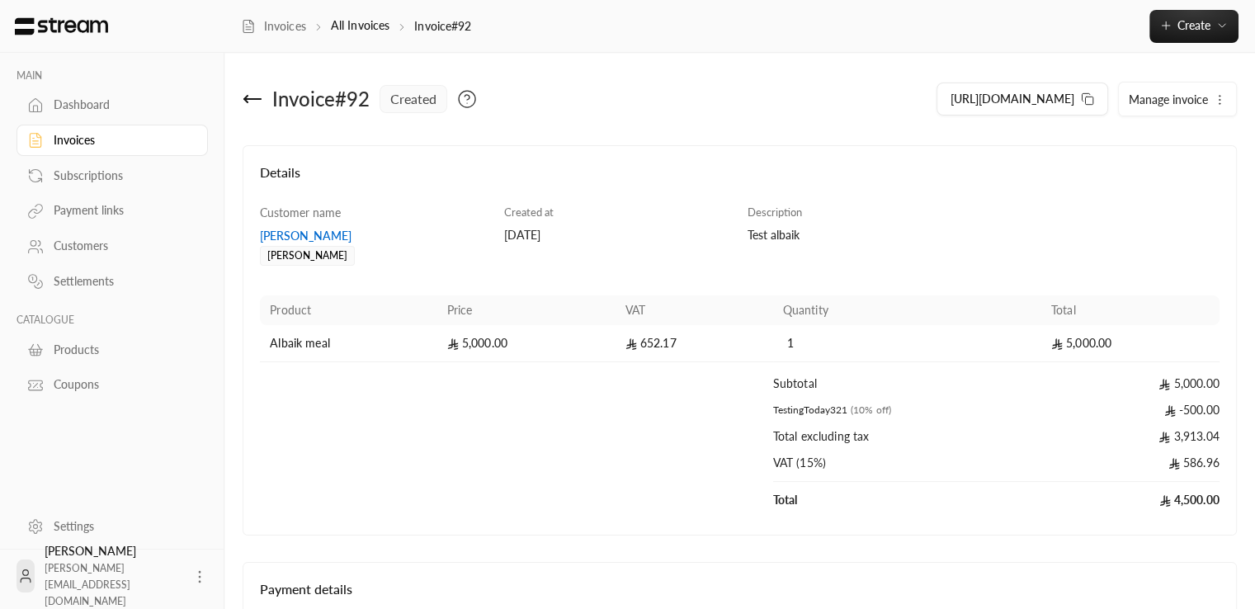
click at [244, 106] on icon at bounding box center [253, 99] width 20 height 20
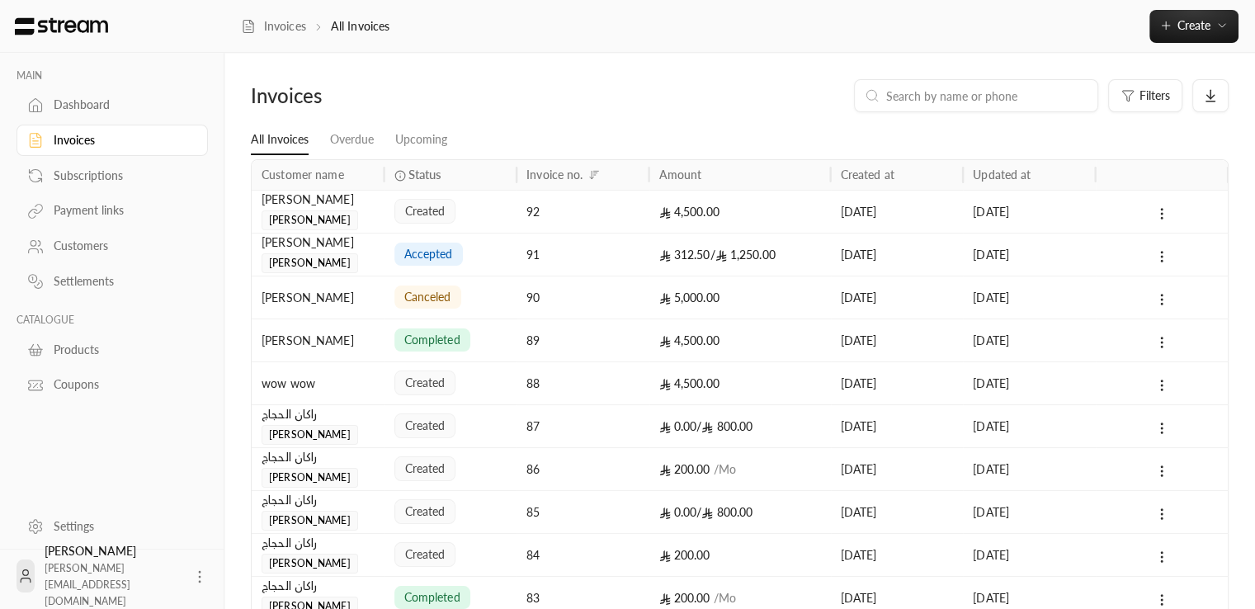
click at [359, 214] on div "[PERSON_NAME]" at bounding box center [317, 211] width 113 height 40
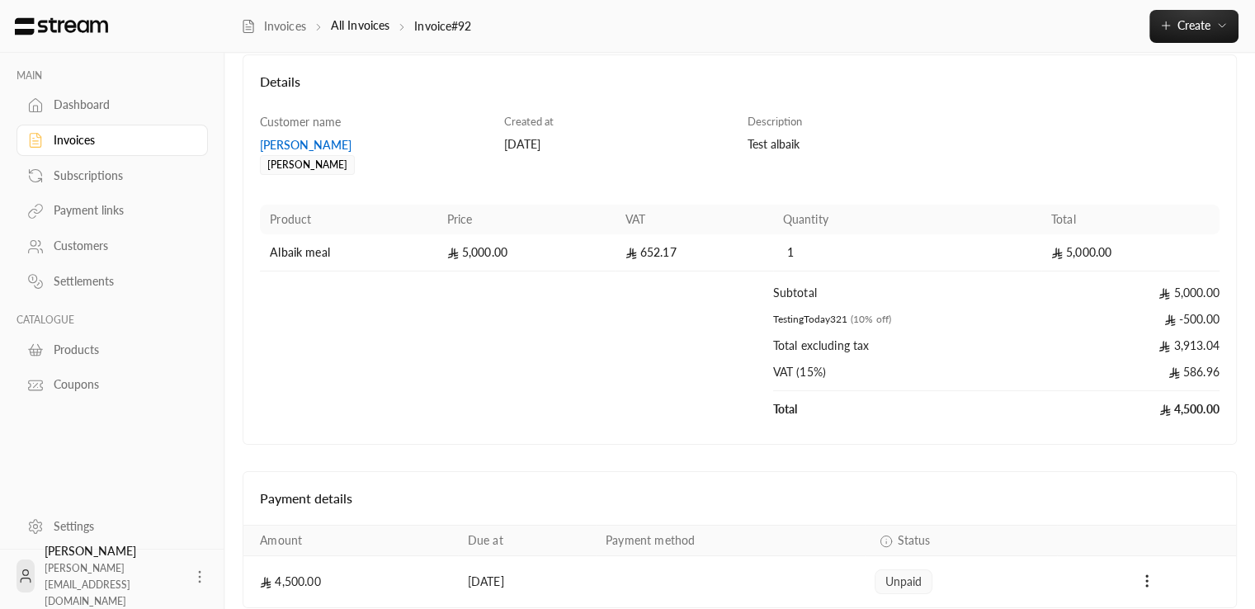
scroll to position [164, 0]
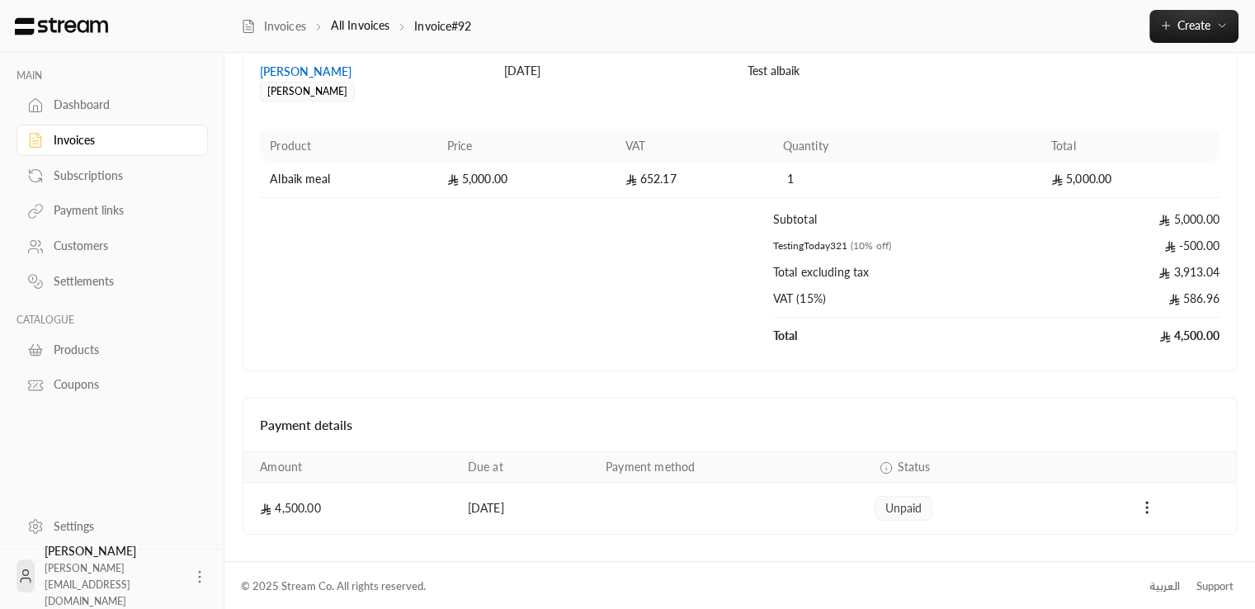
click at [919, 503] on span "unpaid" at bounding box center [903, 508] width 37 height 16
click at [1143, 506] on icon "Payments" at bounding box center [1146, 507] width 16 height 16
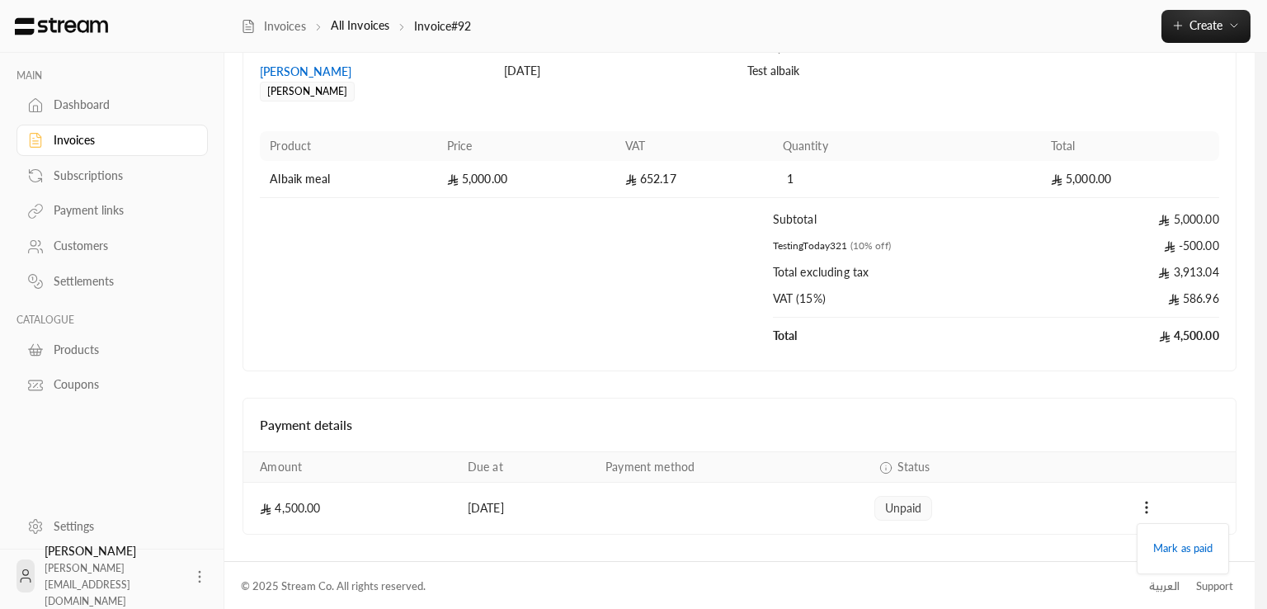
click at [1266, 267] on div at bounding box center [633, 304] width 1267 height 609
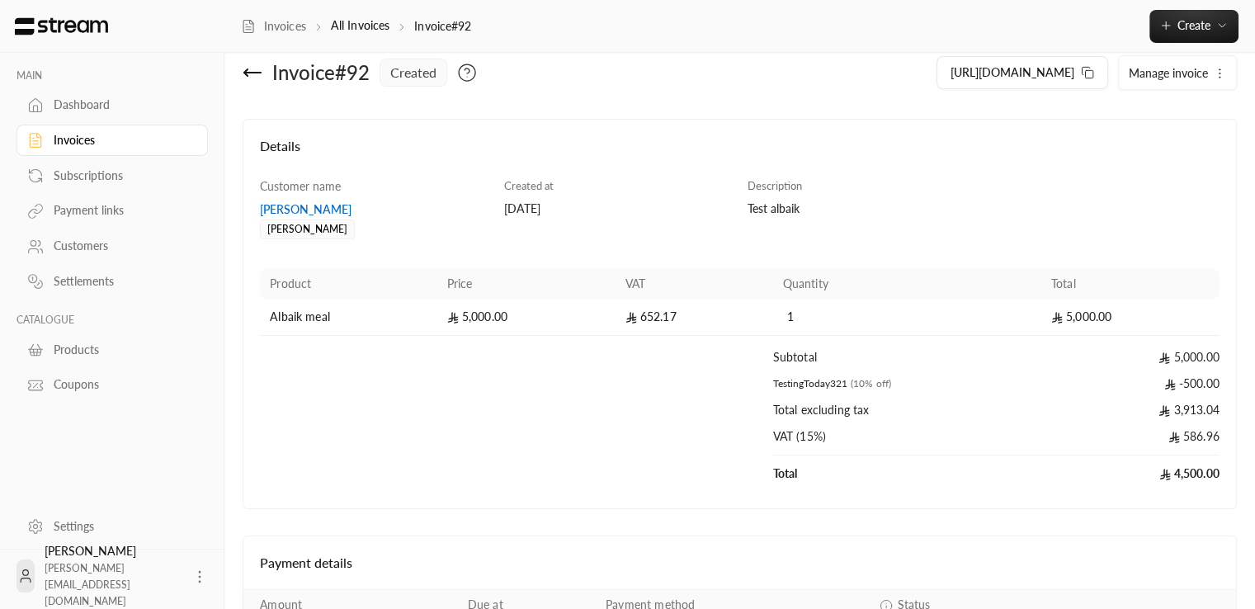
scroll to position [0, 0]
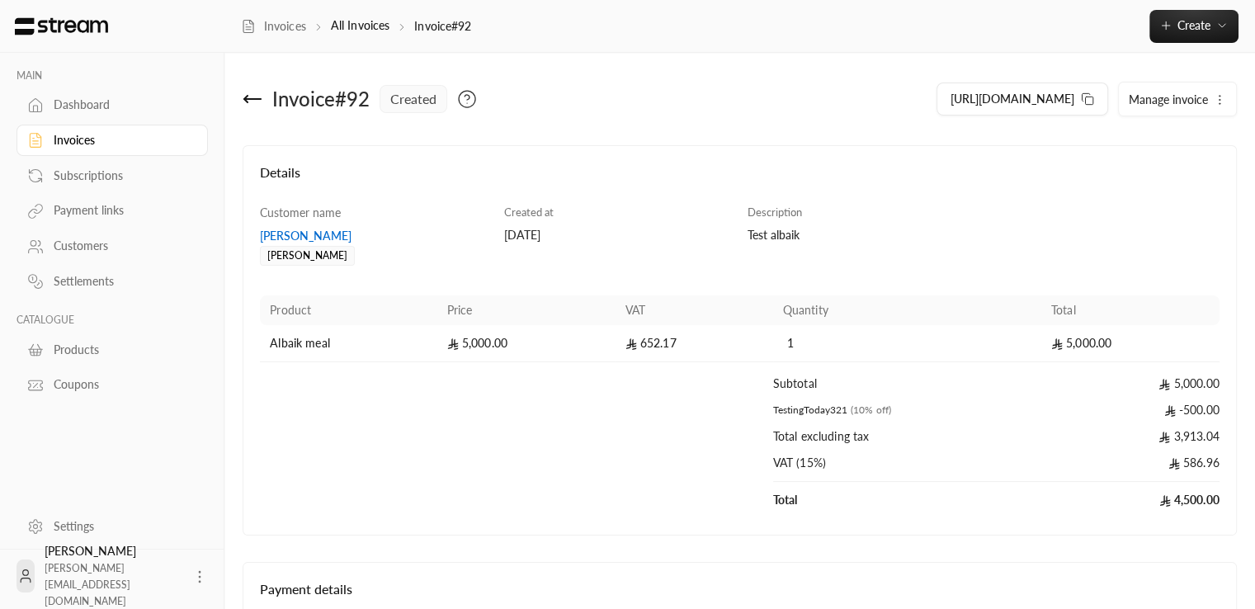
click at [574, 195] on h4 "Details" at bounding box center [739, 180] width 959 height 36
click at [243, 97] on icon at bounding box center [253, 99] width 20 height 20
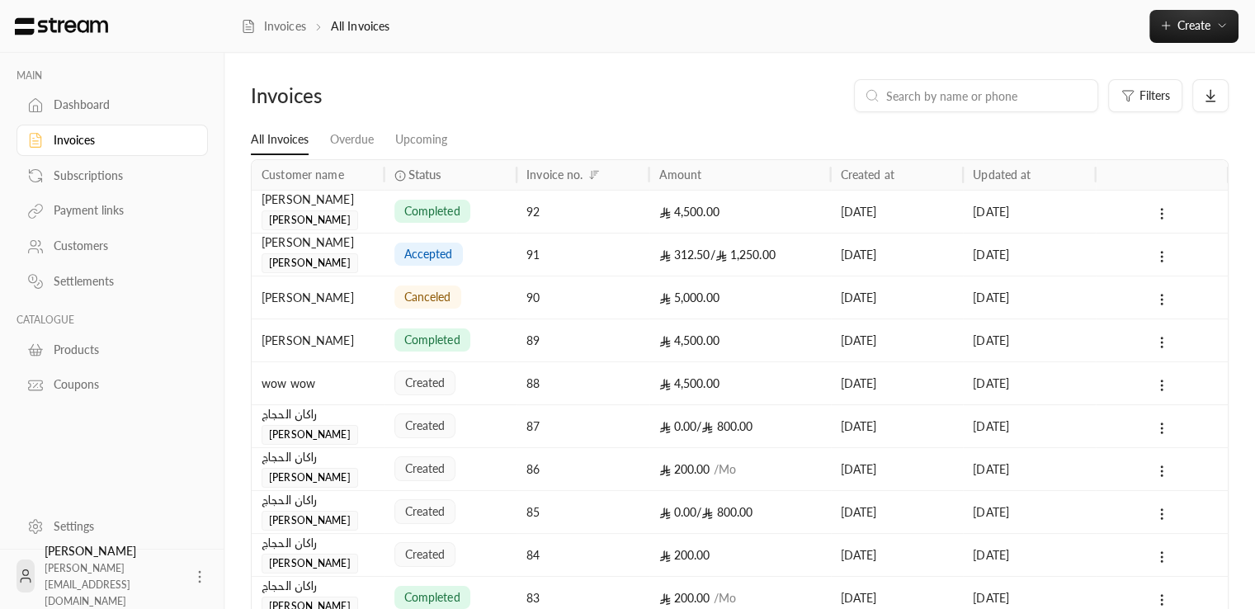
click at [370, 229] on div "[PERSON_NAME]" at bounding box center [318, 211] width 133 height 43
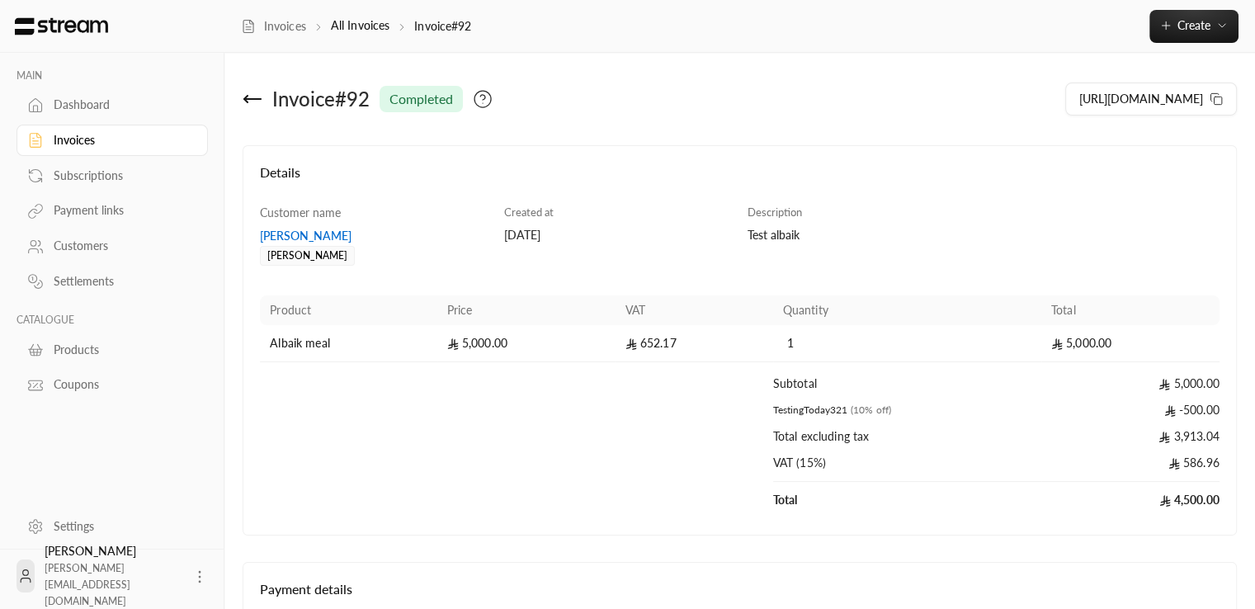
scroll to position [162, 0]
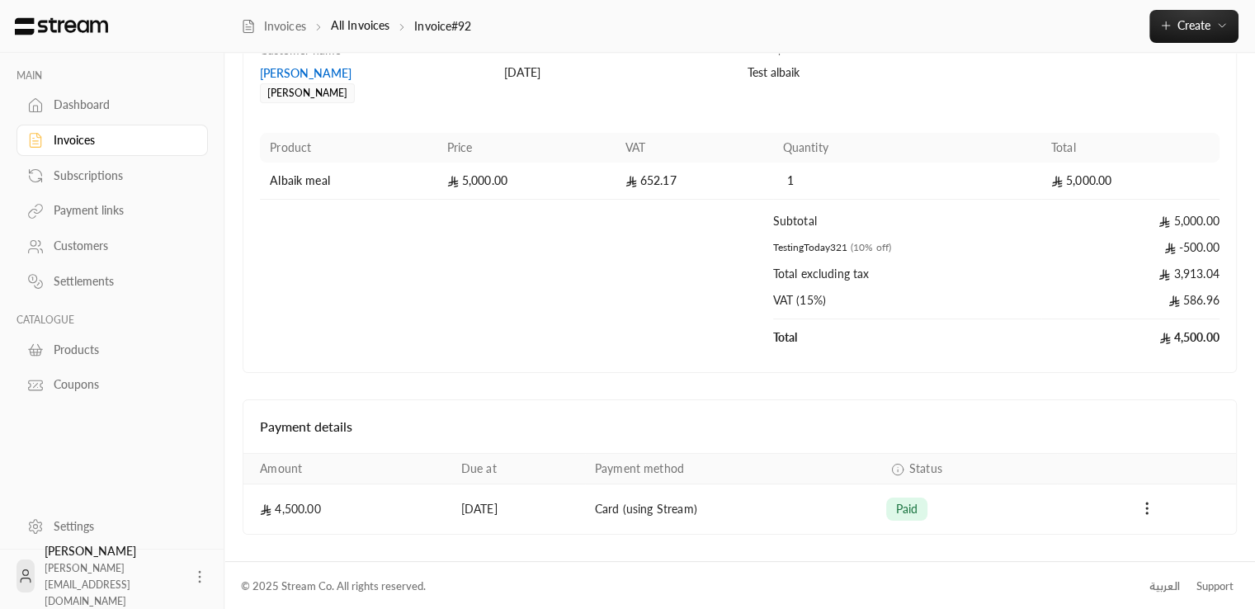
click at [918, 506] on span "paid" at bounding box center [907, 509] width 22 height 16
click at [678, 494] on td "Card (using Stream)" at bounding box center [730, 508] width 291 height 49
click at [692, 506] on td "Card (using Stream)" at bounding box center [730, 508] width 291 height 49
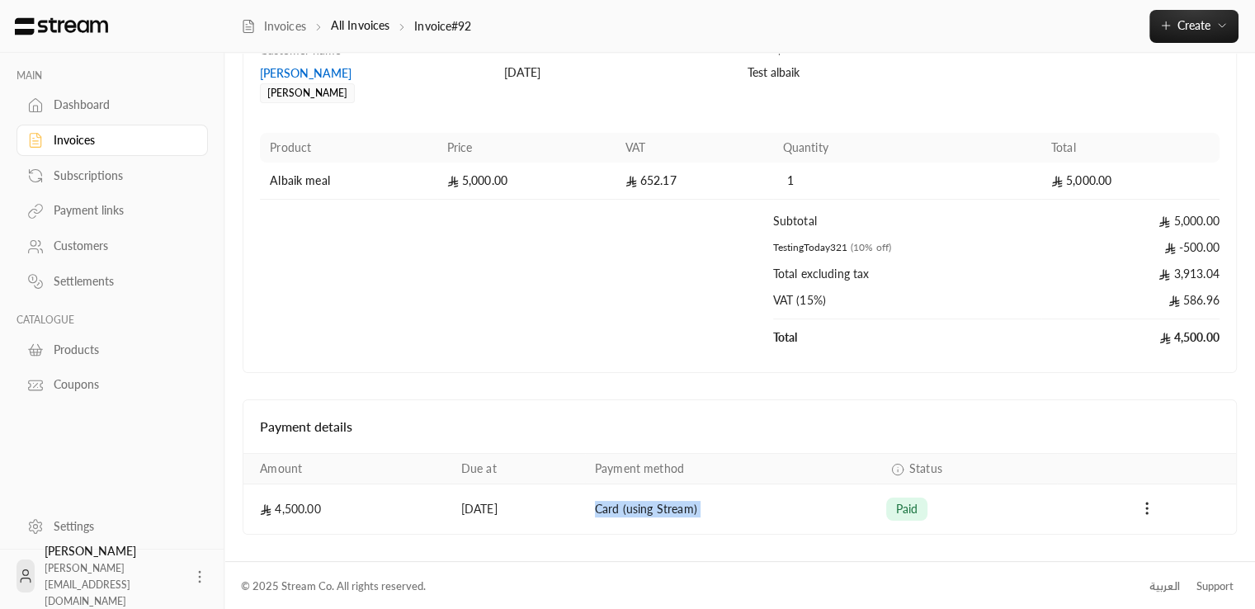
click at [692, 506] on td "Card (using Stream)" at bounding box center [730, 508] width 291 height 49
click at [682, 550] on div "Invoice # 92 completed [URL][DOMAIN_NAME] Details Customer name [PERSON_NAME] C…" at bounding box center [739, 225] width 1030 height 671
drag, startPoint x: 666, startPoint y: 505, endPoint x: 731, endPoint y: 501, distance: 64.5
click at [731, 501] on td "Card (using Stream)" at bounding box center [730, 508] width 291 height 49
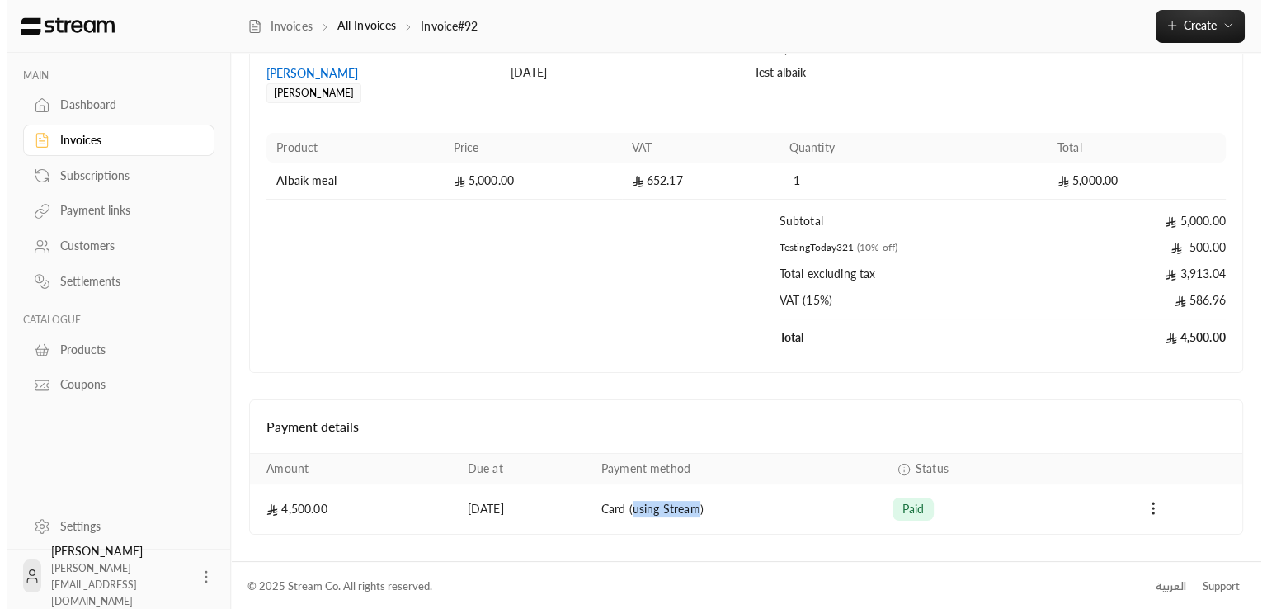
scroll to position [0, 0]
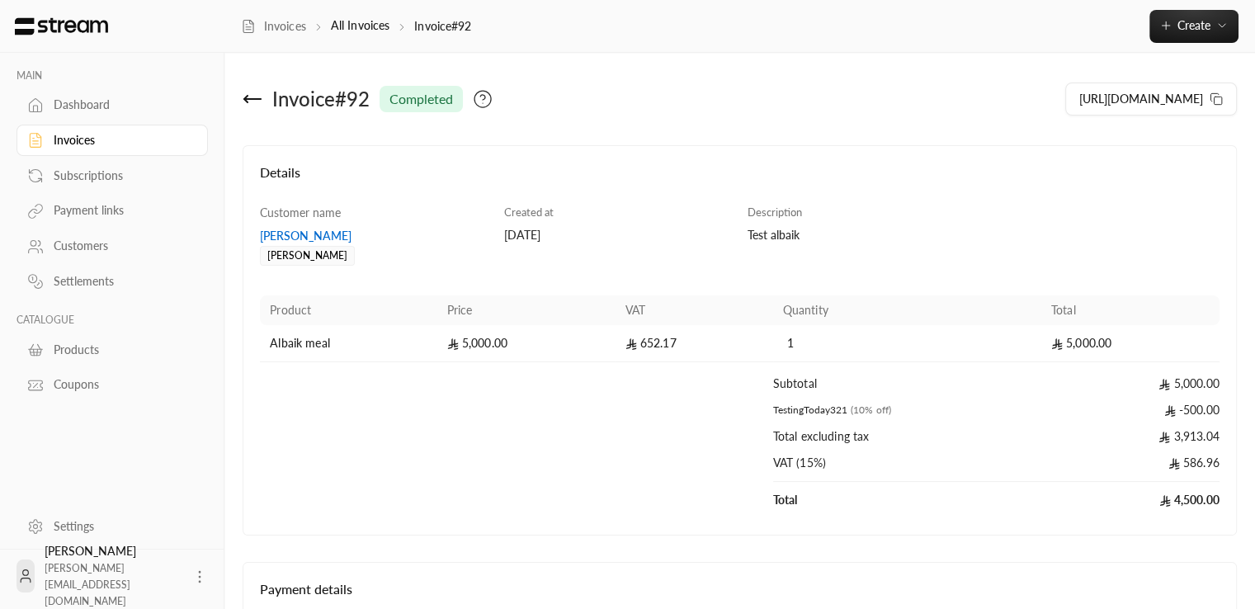
click at [250, 103] on icon at bounding box center [253, 99] width 20 height 20
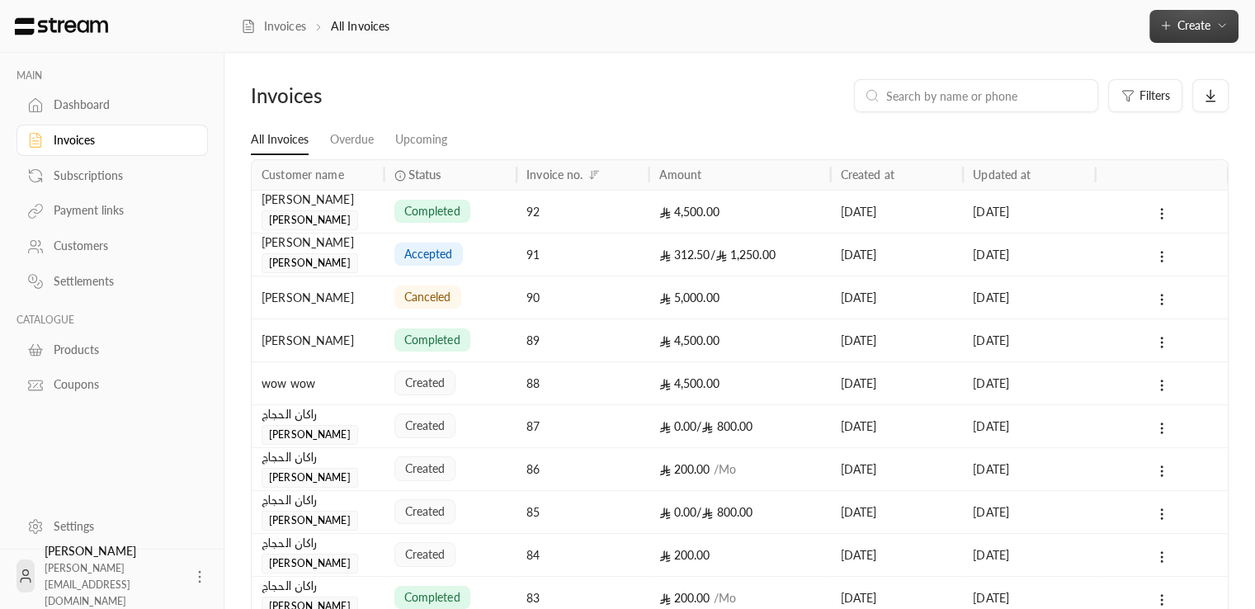
click at [1236, 33] on button "Create" at bounding box center [1193, 26] width 89 height 33
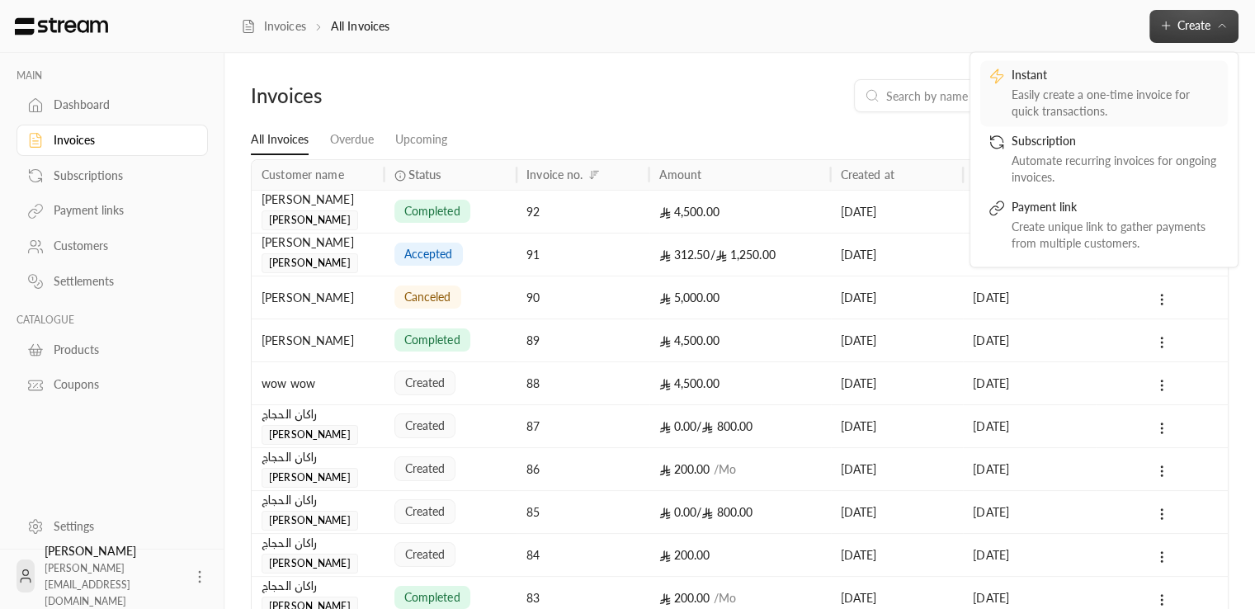
click at [1175, 84] on div "Instant" at bounding box center [1115, 77] width 208 height 20
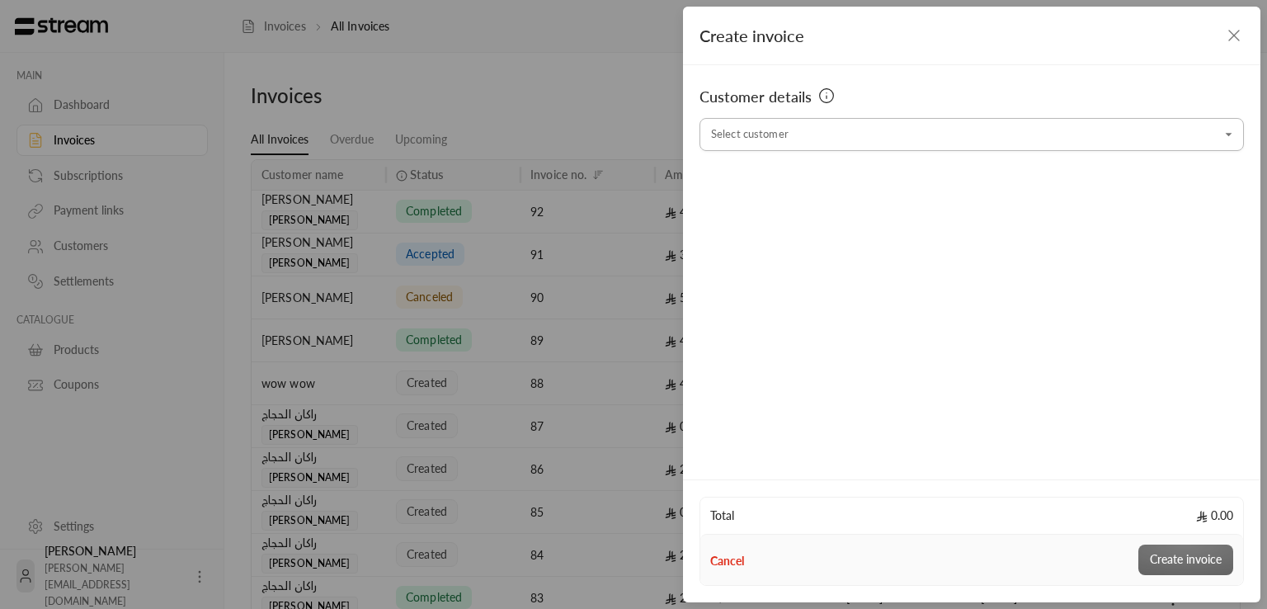
click at [783, 149] on div "Select customer" at bounding box center [971, 134] width 544 height 33
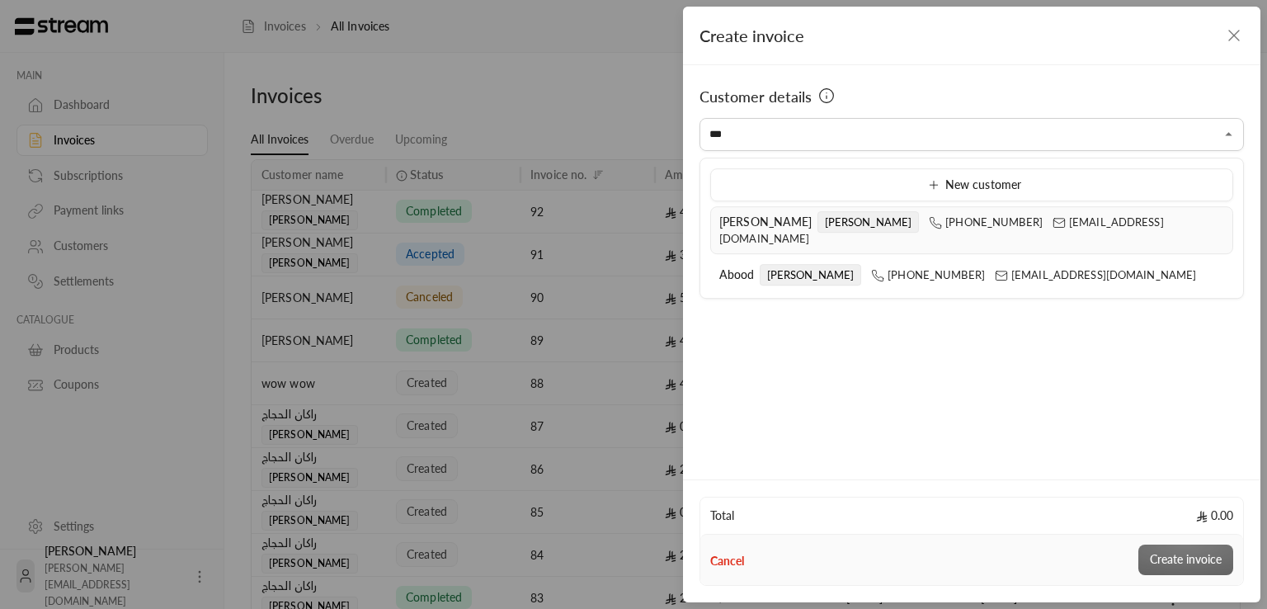
click at [747, 220] on span "[PERSON_NAME]" at bounding box center [765, 221] width 93 height 14
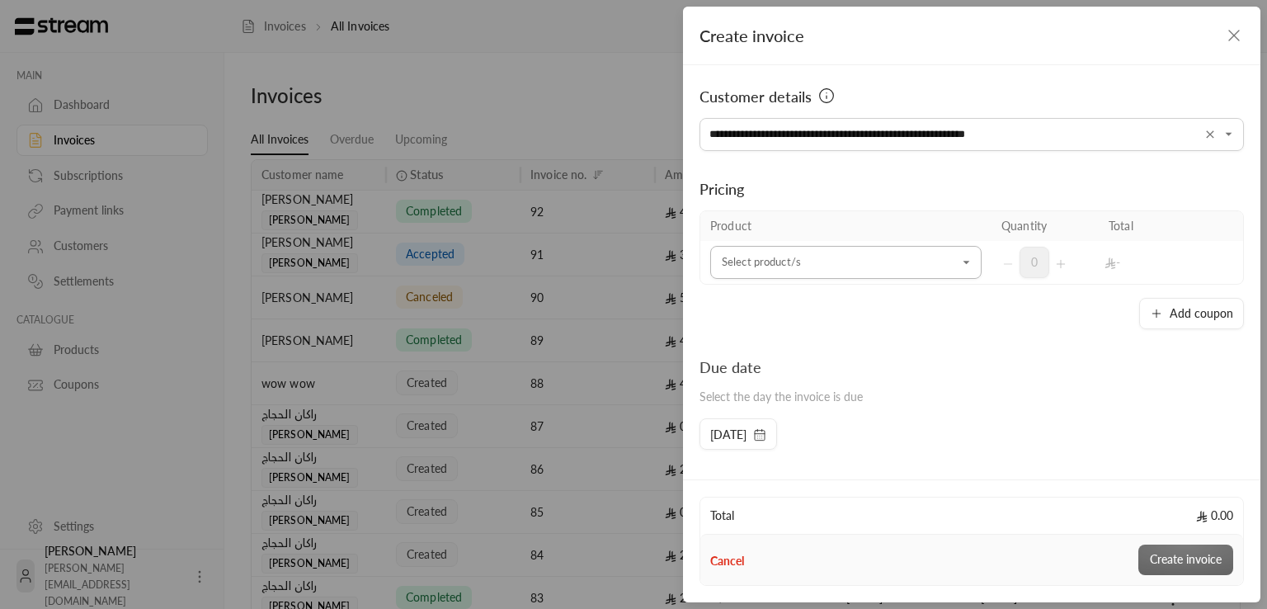
type input "**********"
click at [739, 270] on input "Select customer" at bounding box center [845, 262] width 271 height 29
click at [763, 374] on span "Albaik meal" at bounding box center [764, 374] width 59 height 14
type input "****"
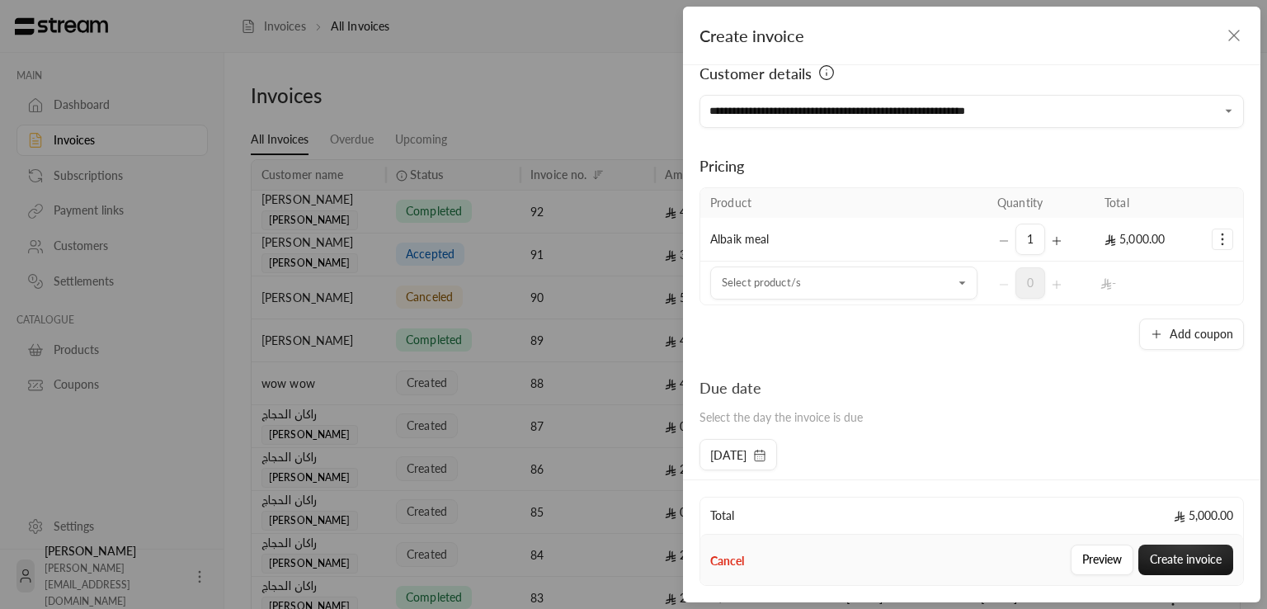
scroll to position [20, 0]
click at [1146, 346] on button "Add coupon" at bounding box center [1191, 337] width 105 height 31
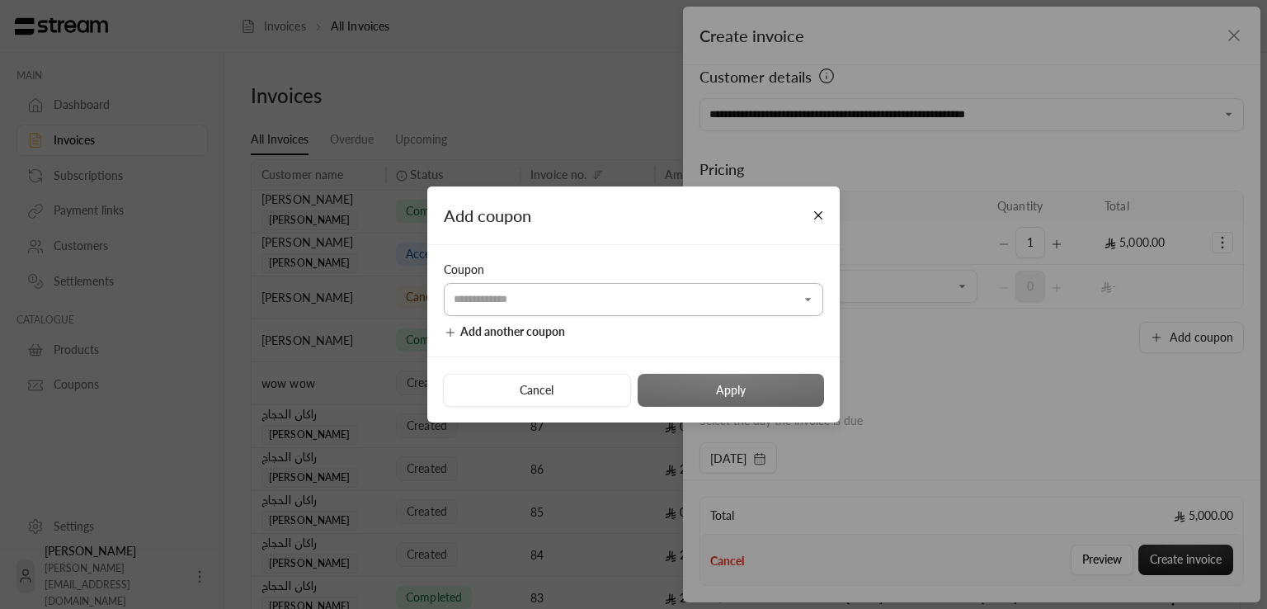
click at [642, 294] on input "Select customer" at bounding box center [633, 299] width 379 height 29
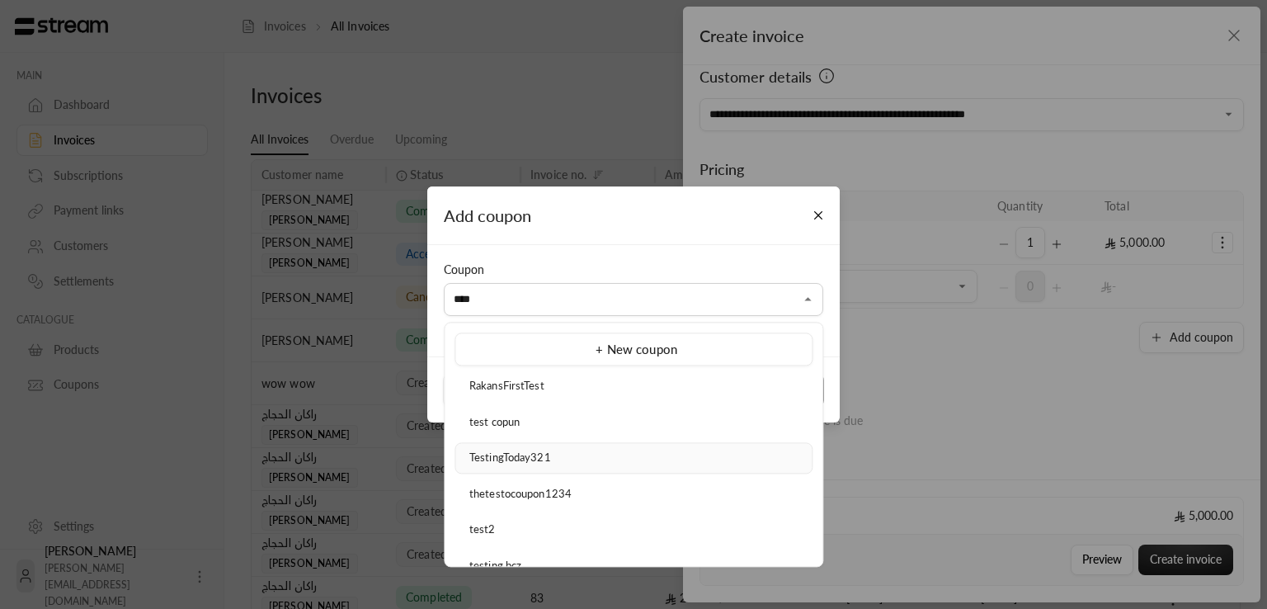
click at [554, 463] on div "TestingToday321" at bounding box center [634, 458] width 340 height 16
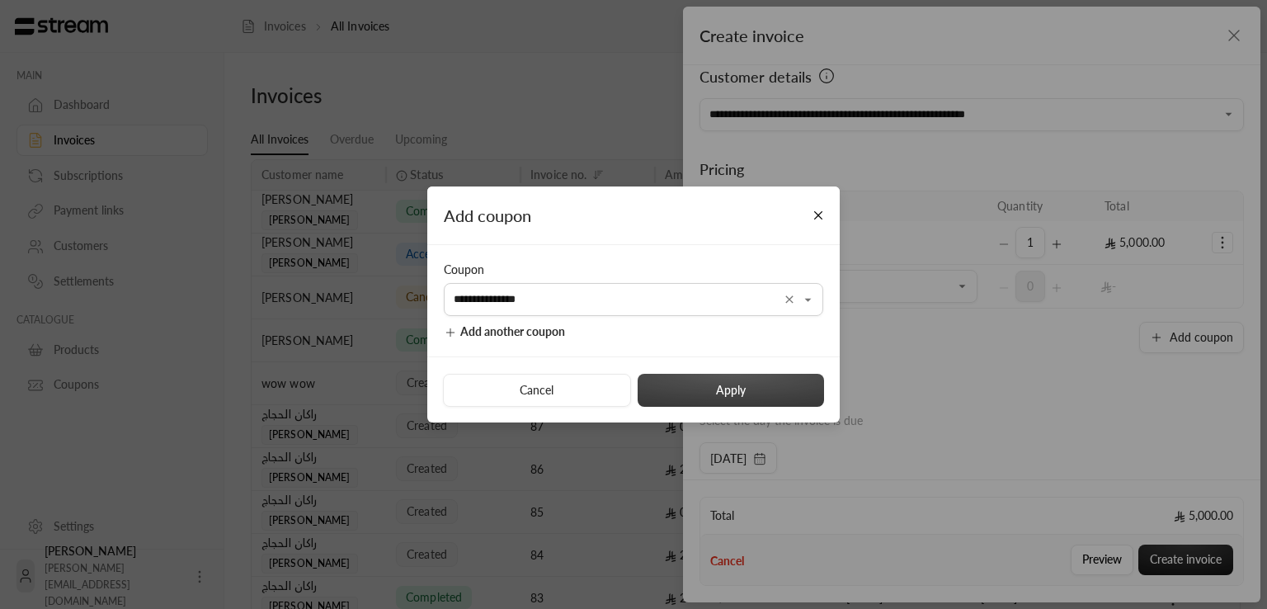
type input "**********"
click at [679, 378] on button "Apply" at bounding box center [731, 390] width 186 height 33
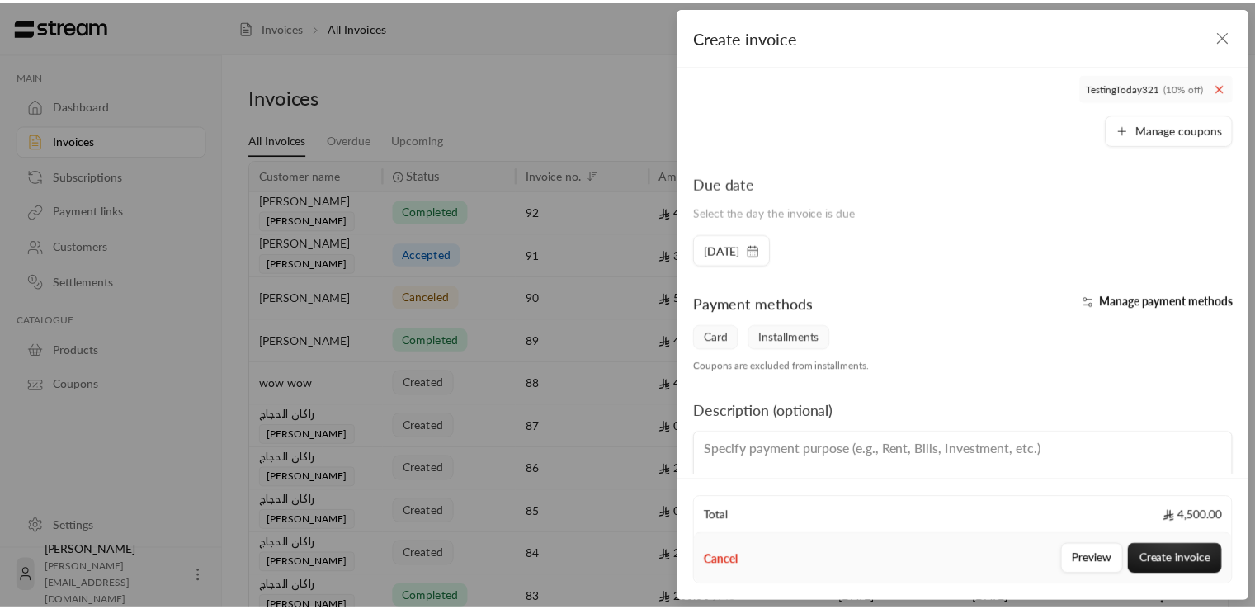
scroll to position [318, 0]
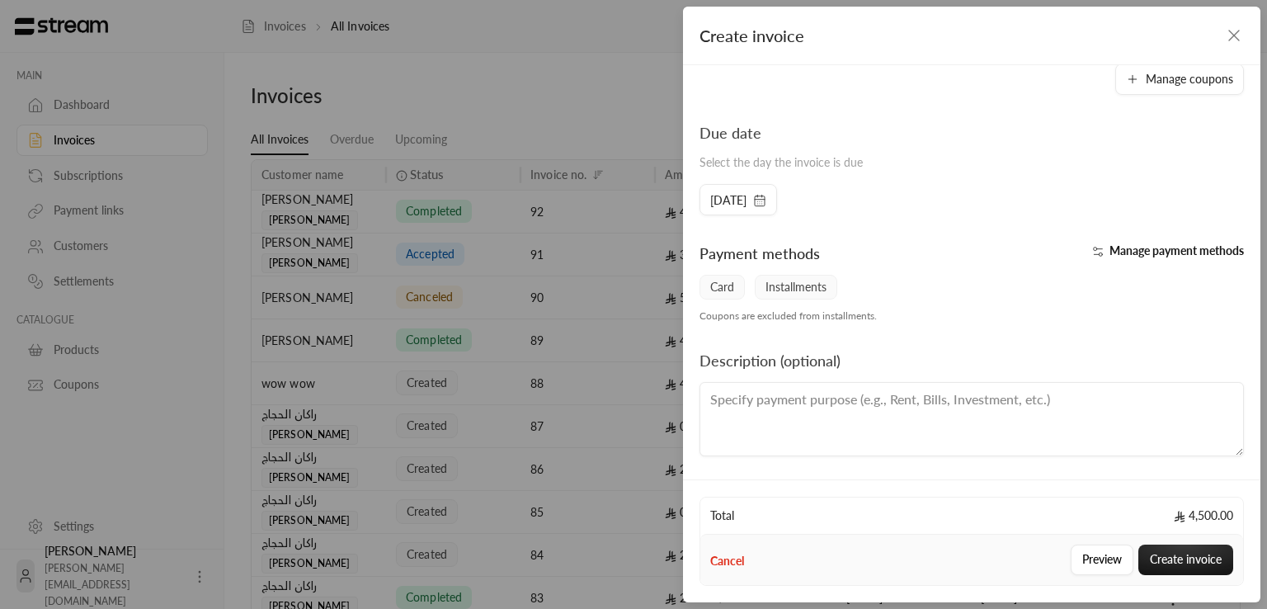
click at [940, 411] on textarea at bounding box center [971, 419] width 544 height 74
type textarea "Test this"
click at [1153, 559] on button "Create invoice" at bounding box center [1185, 559] width 95 height 31
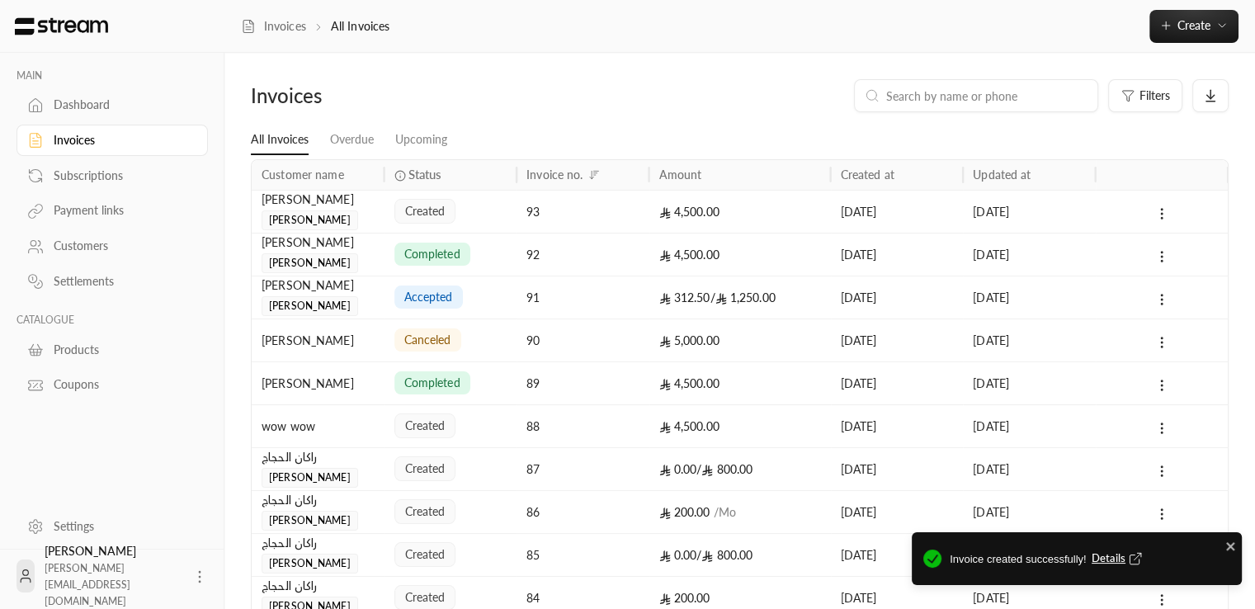
click at [542, 201] on div "93" at bounding box center [582, 212] width 113 height 42
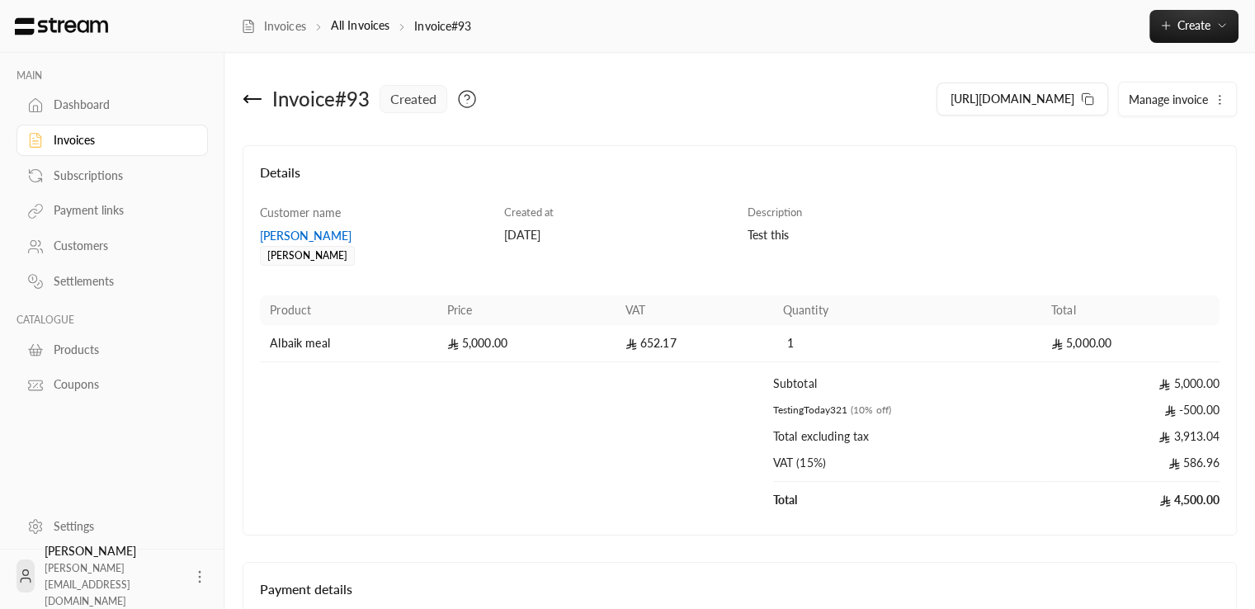
click at [1129, 101] on span "Manage invoice" at bounding box center [1167, 99] width 79 height 14
click at [1072, 106] on button "[URL][DOMAIN_NAME]" at bounding box center [1022, 98] width 172 height 33
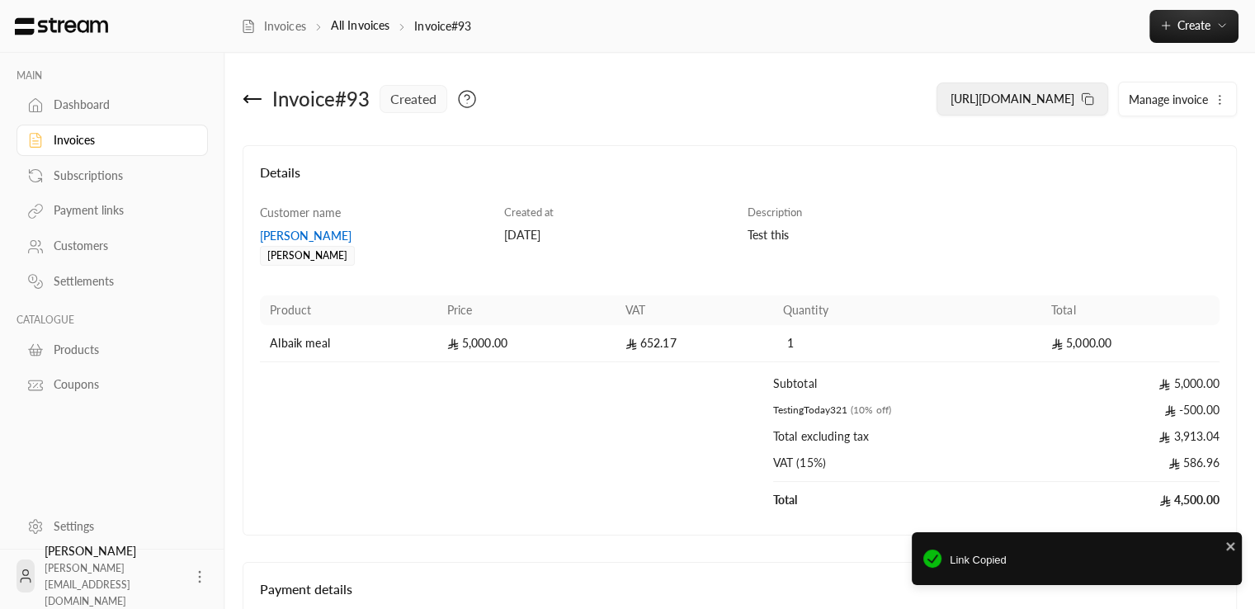
click at [998, 92] on span "[URL][DOMAIN_NAME]" at bounding box center [1012, 99] width 124 height 14
